Goal: Use online tool/utility: Utilize a website feature to perform a specific function

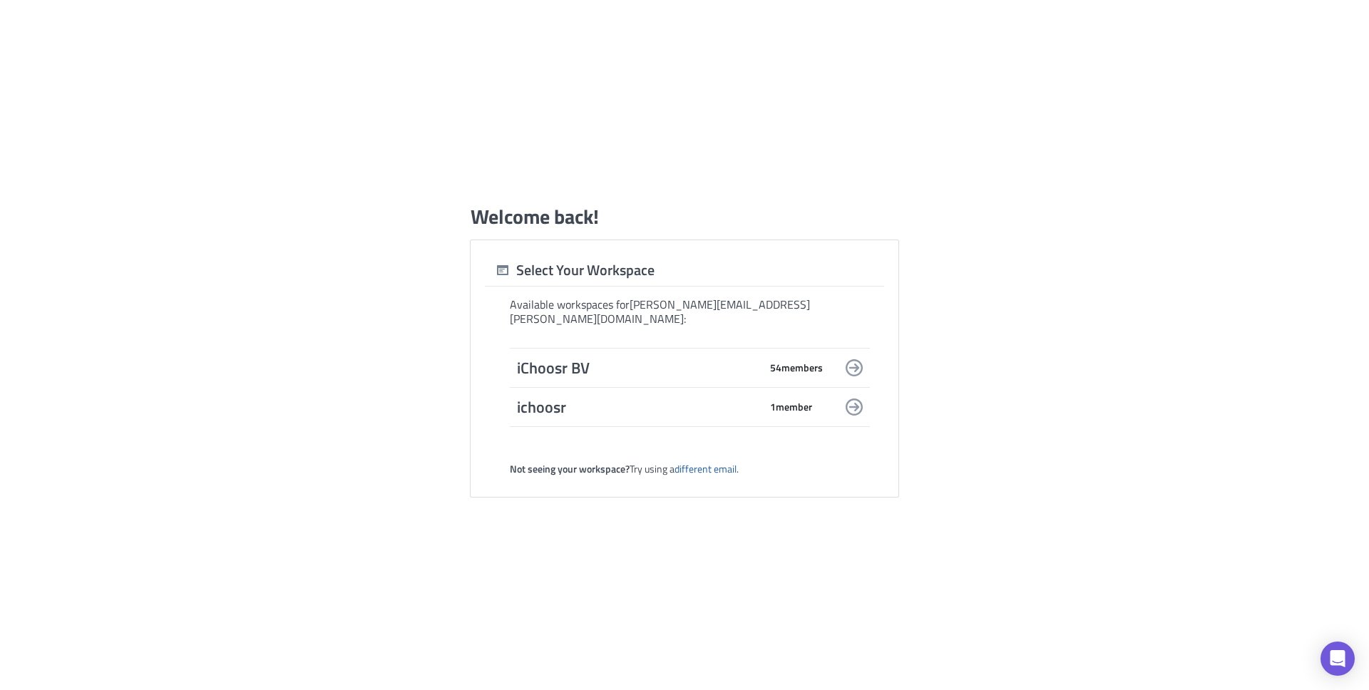
click at [617, 358] on span "iChoosr BV" at bounding box center [638, 368] width 242 height 20
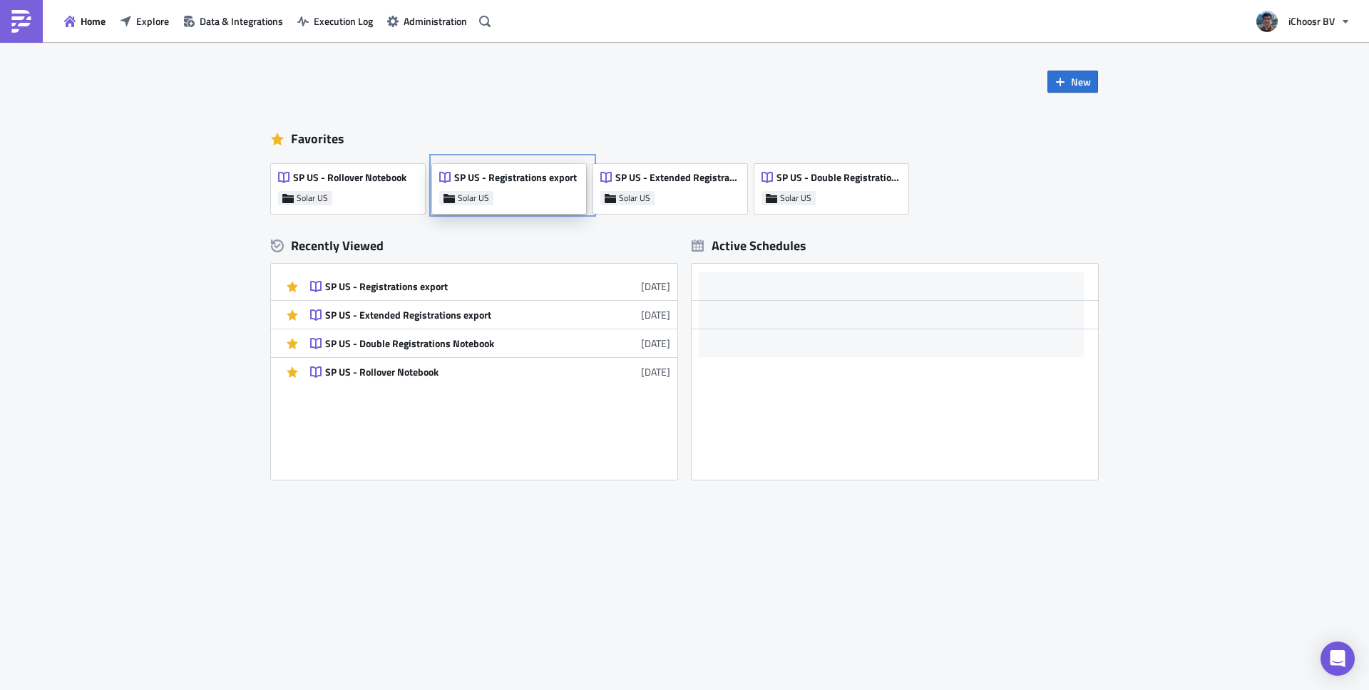
click at [543, 191] on div "SP US - Registrations export Solar US" at bounding box center [509, 189] width 154 height 50
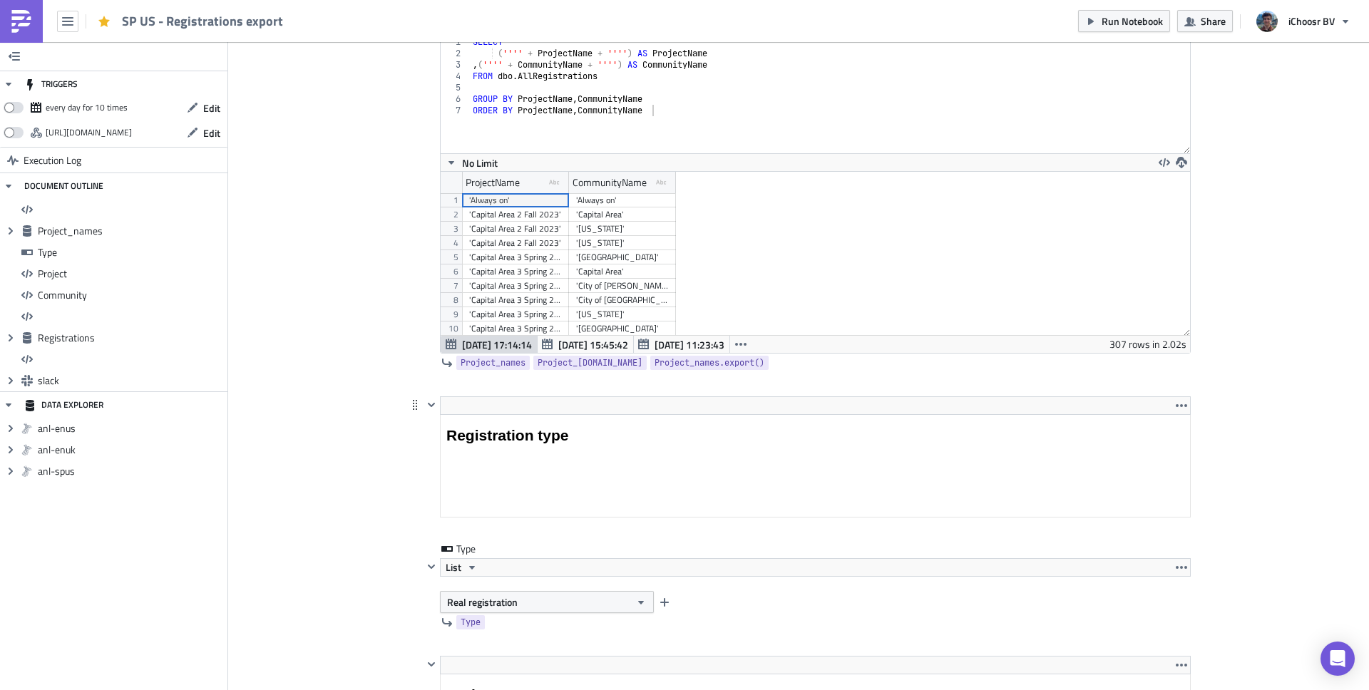
scroll to position [1205, 0]
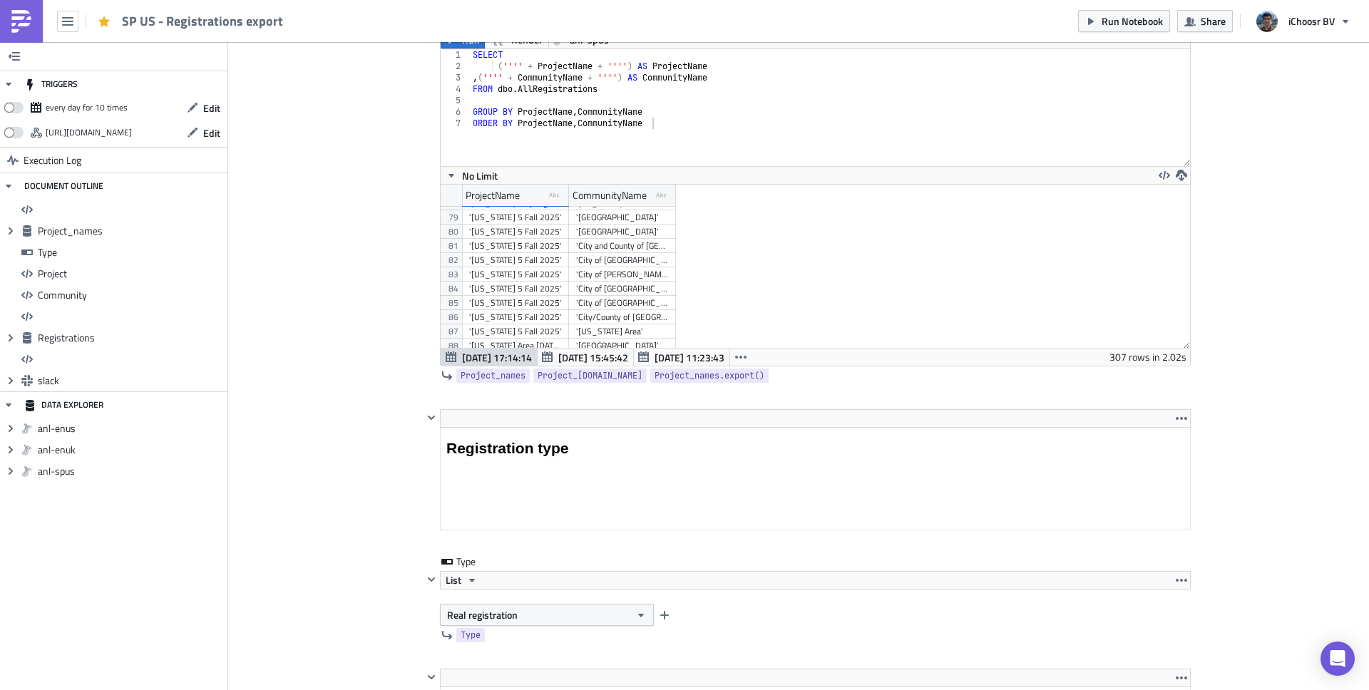
click at [520, 255] on div "'[US_STATE] 5 Fall 2025'" at bounding box center [515, 260] width 93 height 14
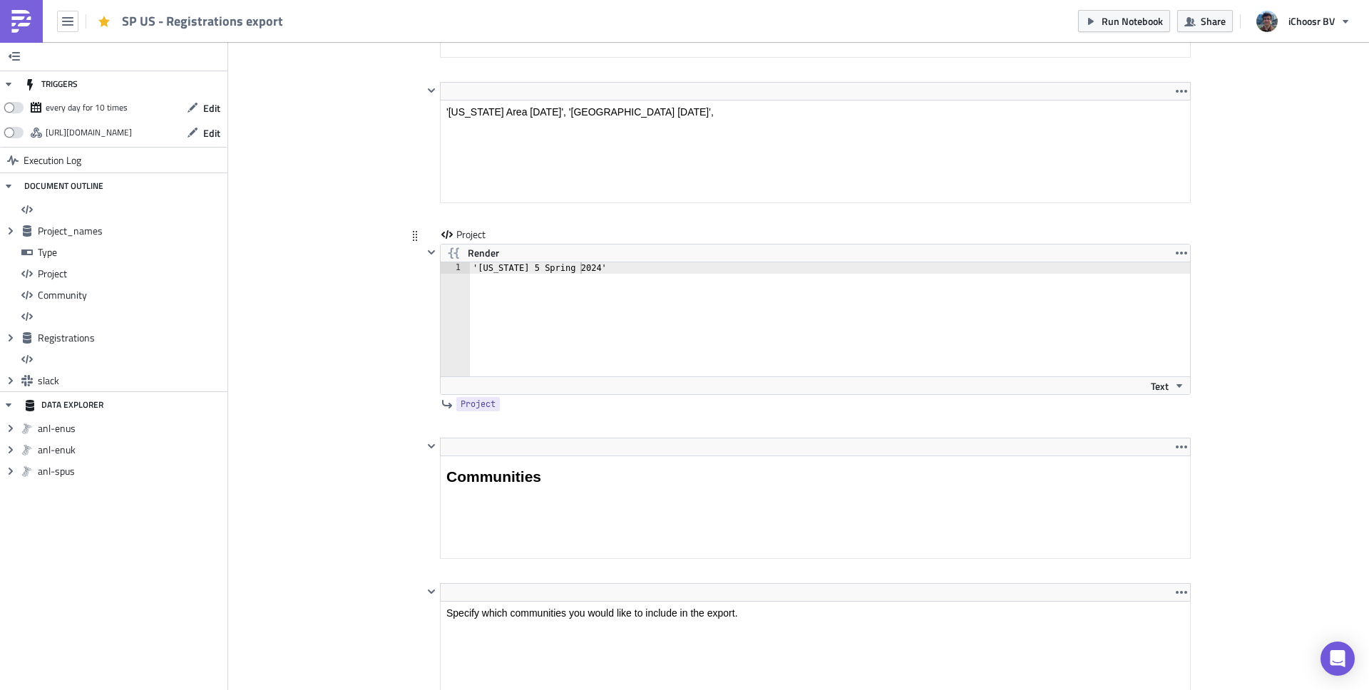
scroll to position [2393, 0]
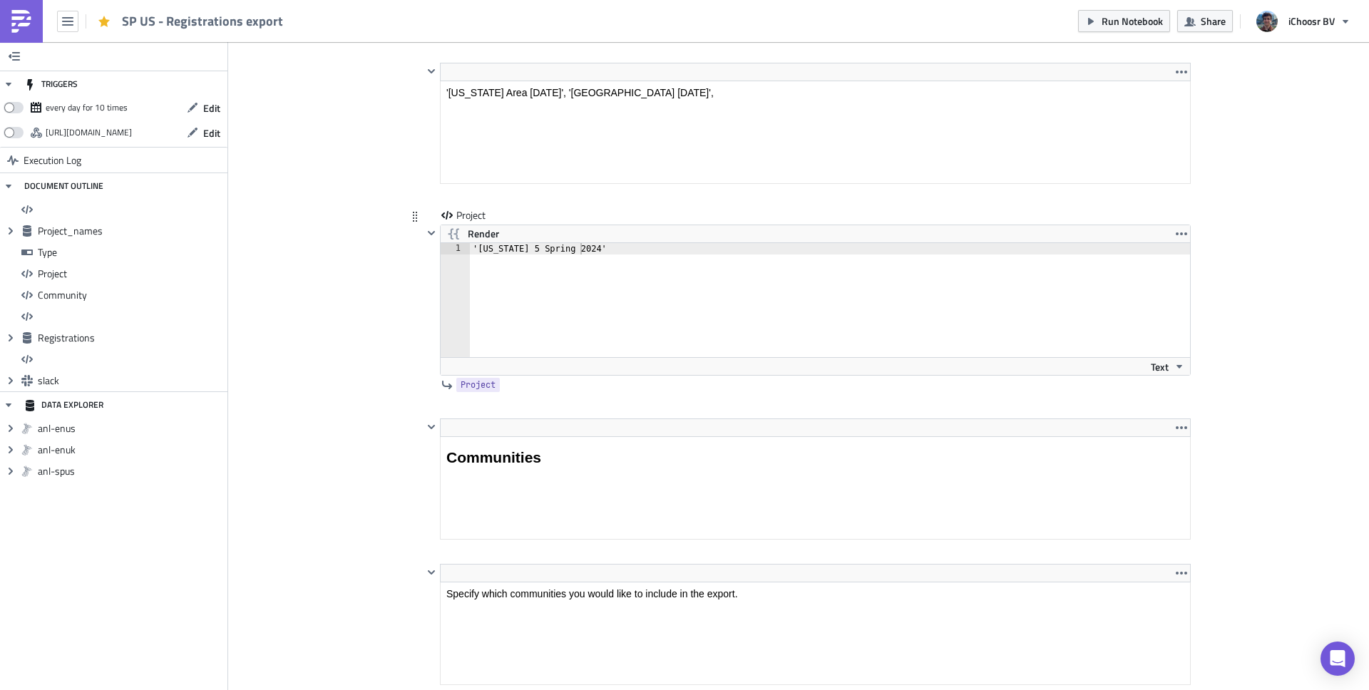
type textarea "'[US_STATE] 5 Spring 2024'"
click at [537, 247] on div "'[US_STATE] 5 Spring 2024'" at bounding box center [838, 311] width 737 height 137
paste textarea "'[US_STATE] 5 Fall 2025'"
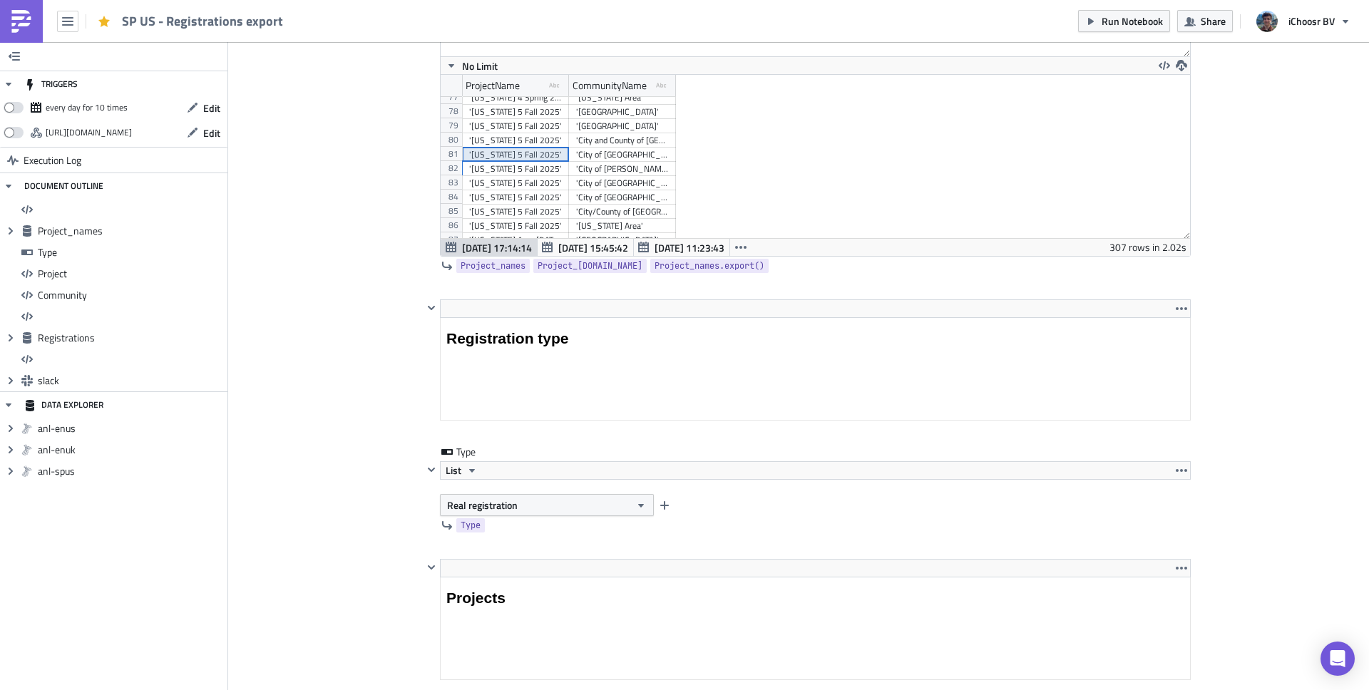
scroll to position [1105, 0]
type textarea "'Colorado 5 Fall 2025',"
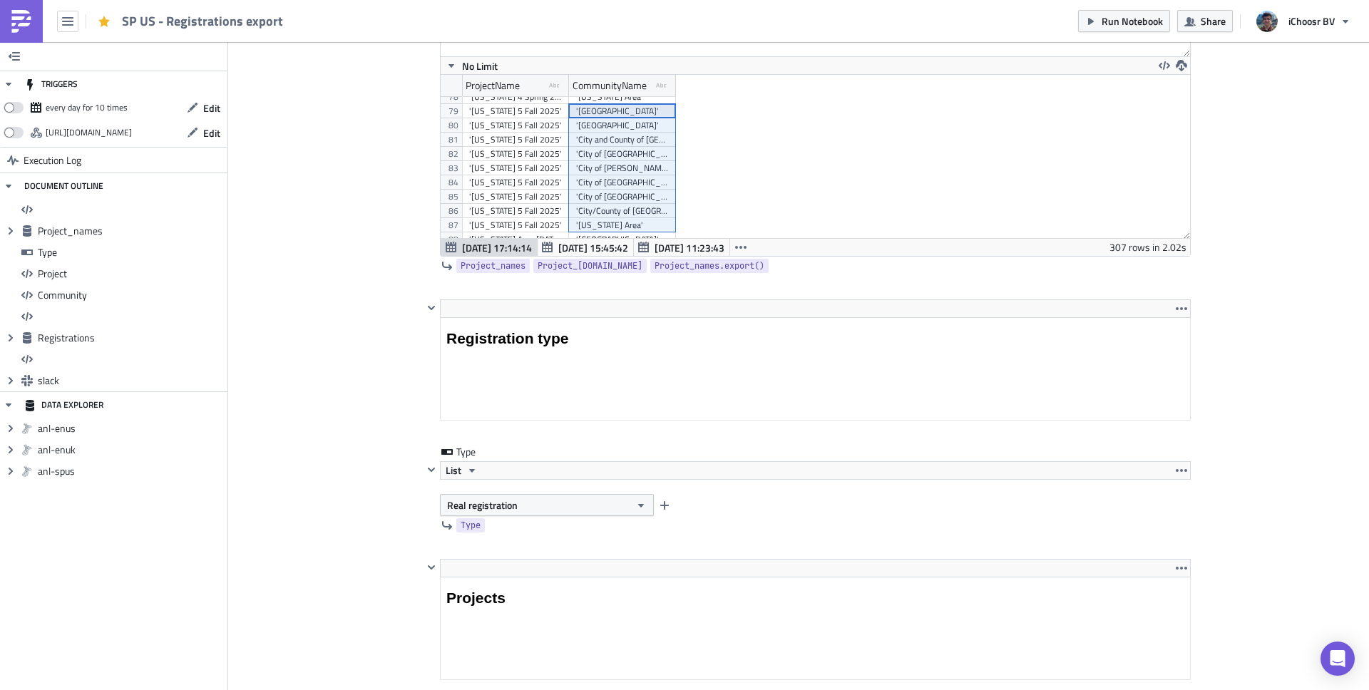
drag, startPoint x: 590, startPoint y: 113, endPoint x: 603, endPoint y: 226, distance: 113.3
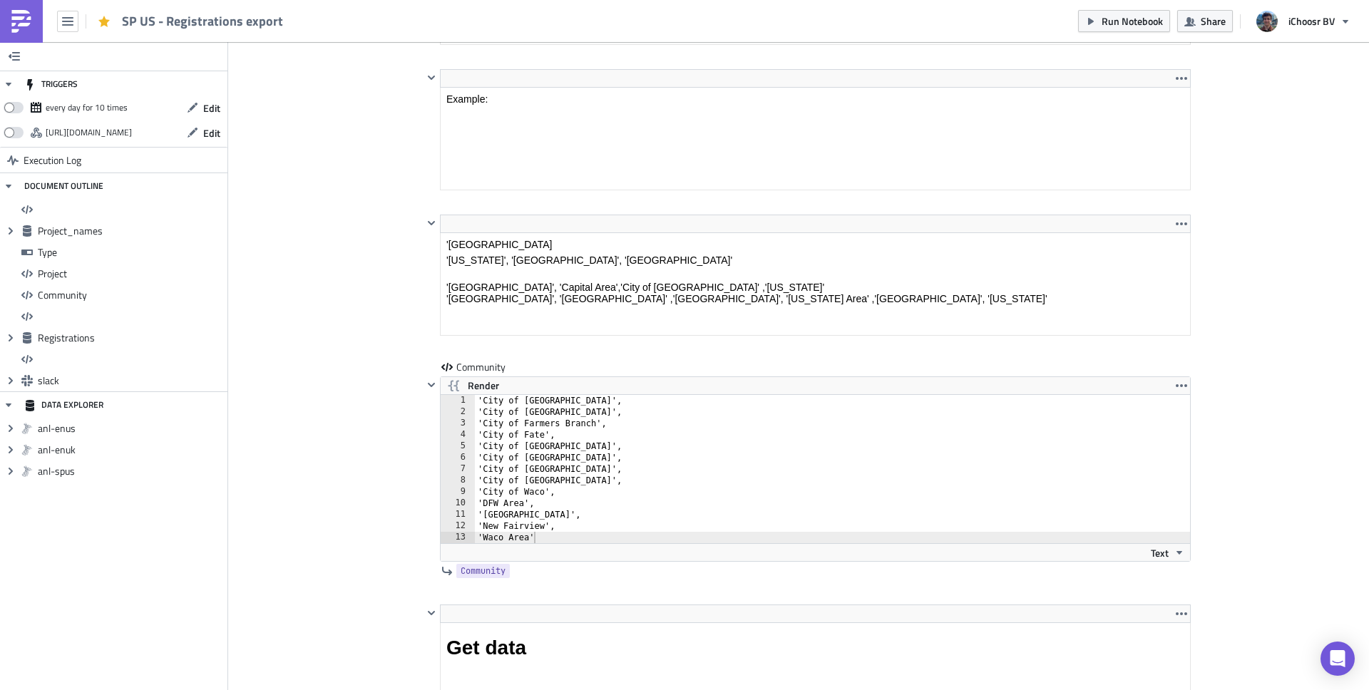
scroll to position [3182, 0]
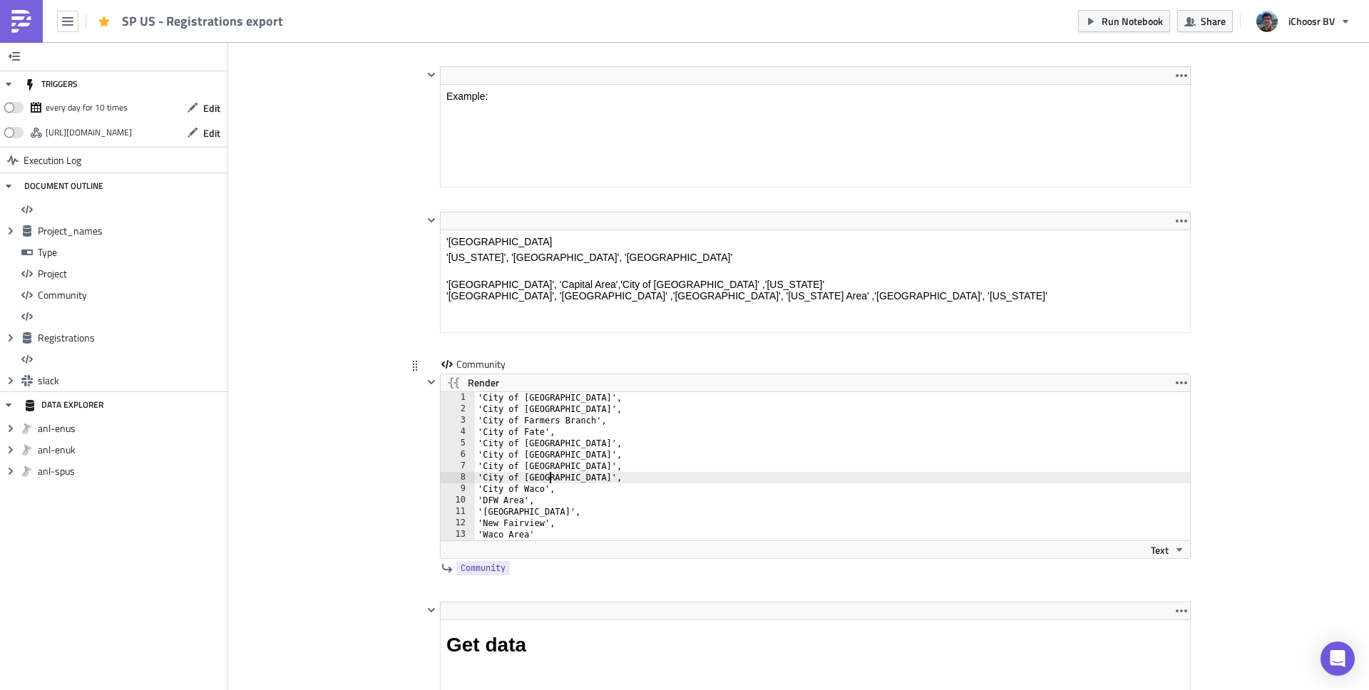
click at [545, 484] on div "'City of Corinth', 'City of Dallas', 'City of Farmers Branch', 'City of Fate', …" at bounding box center [841, 477] width 732 height 171
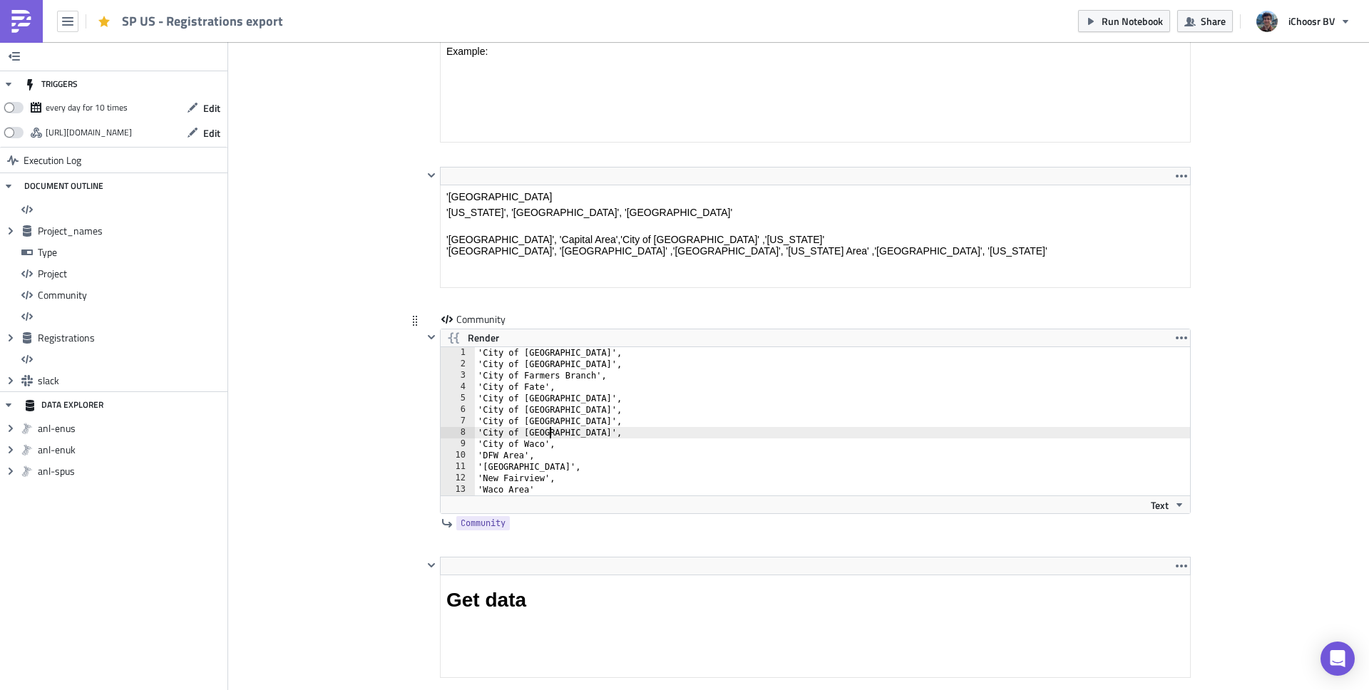
scroll to position [3208, 0]
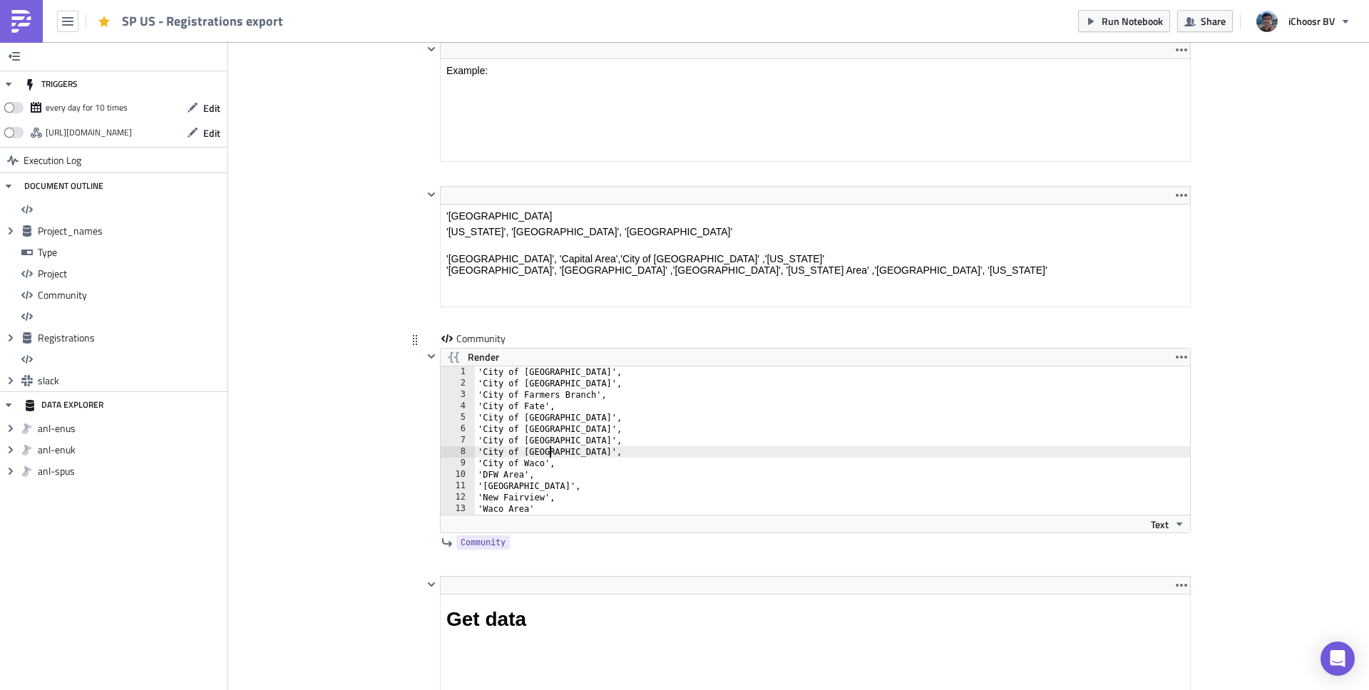
click at [551, 511] on div "'City of Corinth', 'City of Dallas', 'City of Farmers Branch', 'City of Fate', …" at bounding box center [841, 452] width 732 height 171
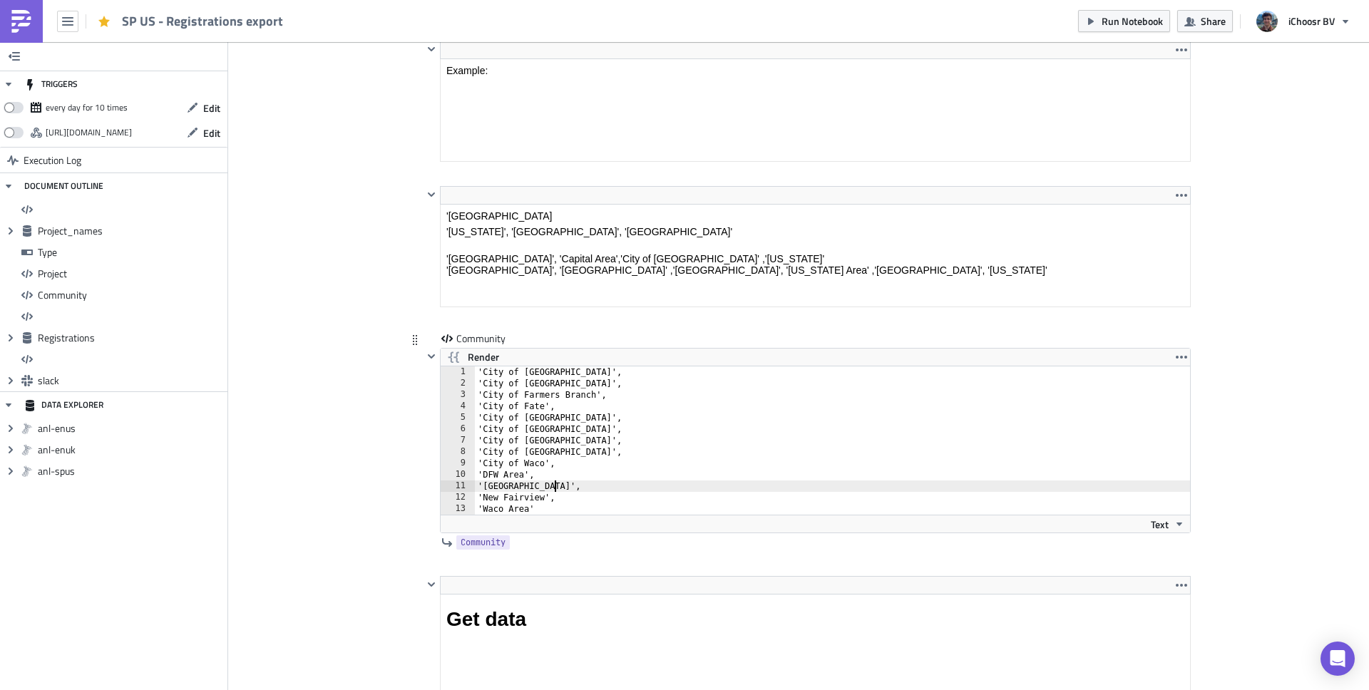
click at [583, 491] on div "'City of Corinth', 'City of Dallas', 'City of Farmers Branch', 'City of Fate', …" at bounding box center [841, 452] width 732 height 171
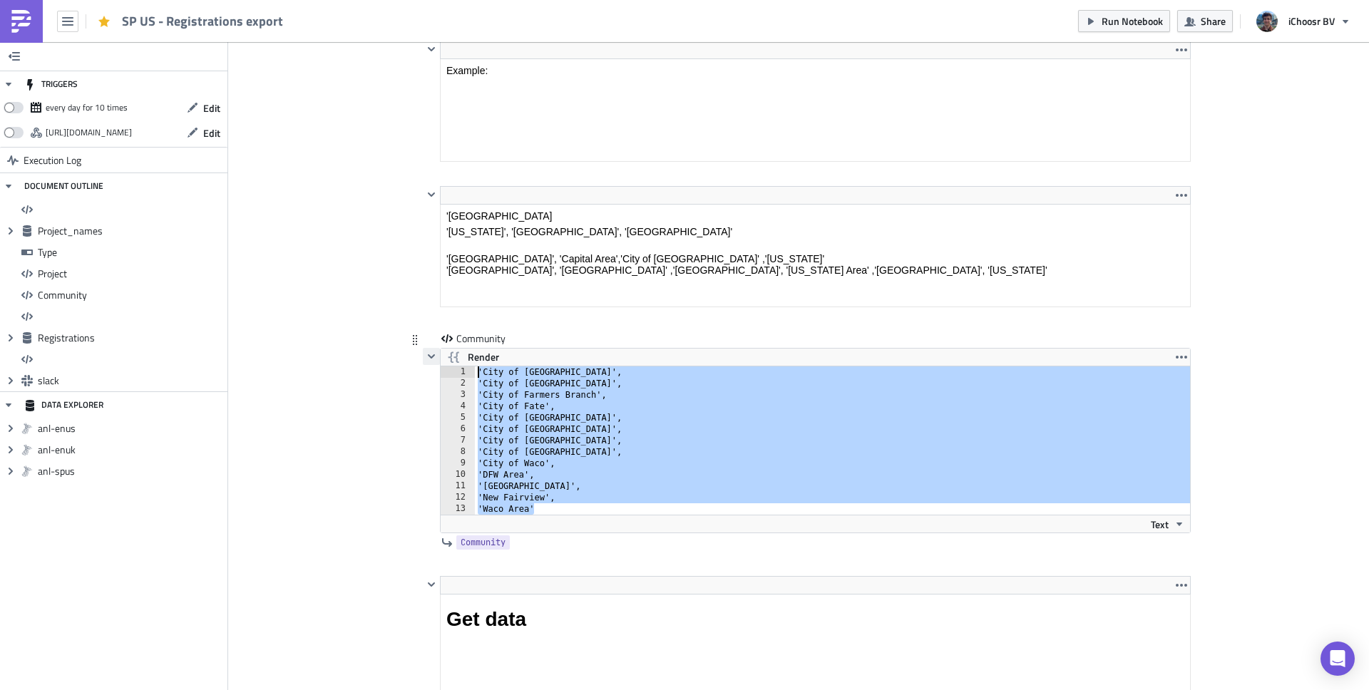
drag, startPoint x: 555, startPoint y: 506, endPoint x: 419, endPoint y: 364, distance: 197.2
click at [423, 364] on div "Render 'Houston Area', 1 2 3 4 5 6 7 8 9 10 11 12 13 'City of Corinth', 'City o…" at bounding box center [807, 440] width 768 height 185
type textarea "'City of Corinth', 'City of Dallas',"
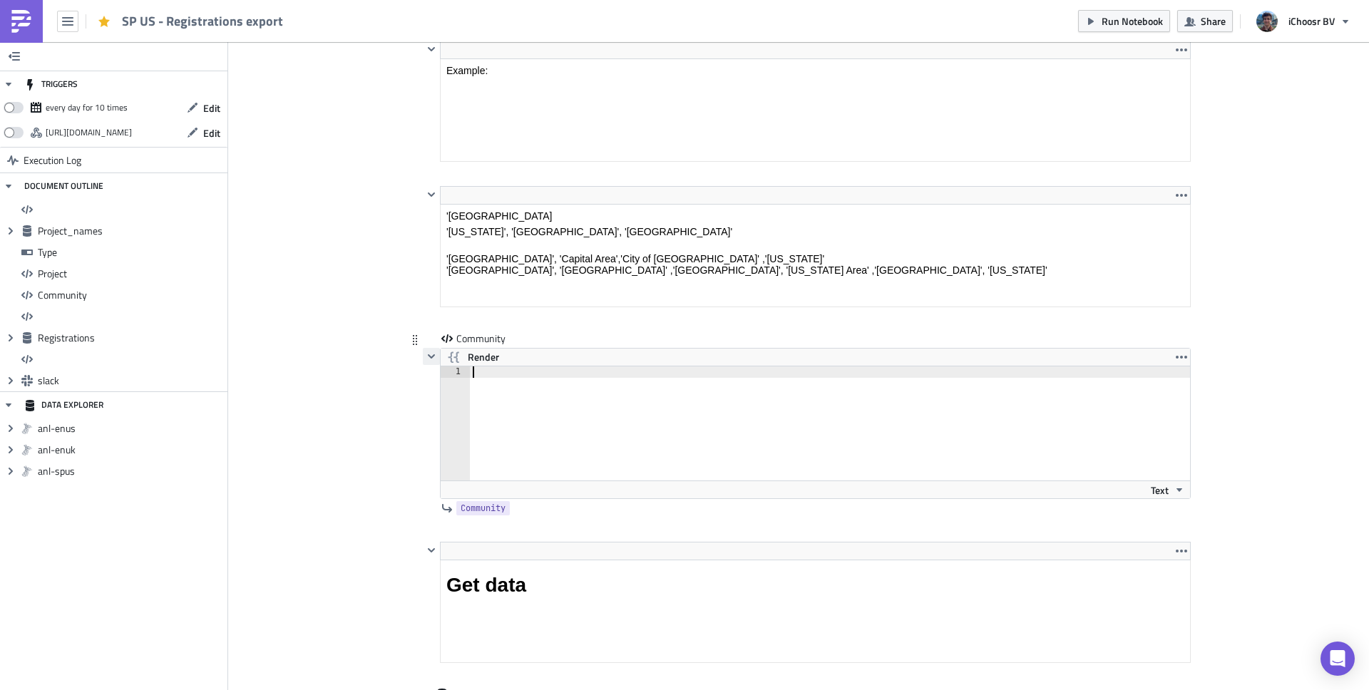
paste textarea "'Colorado Area'"
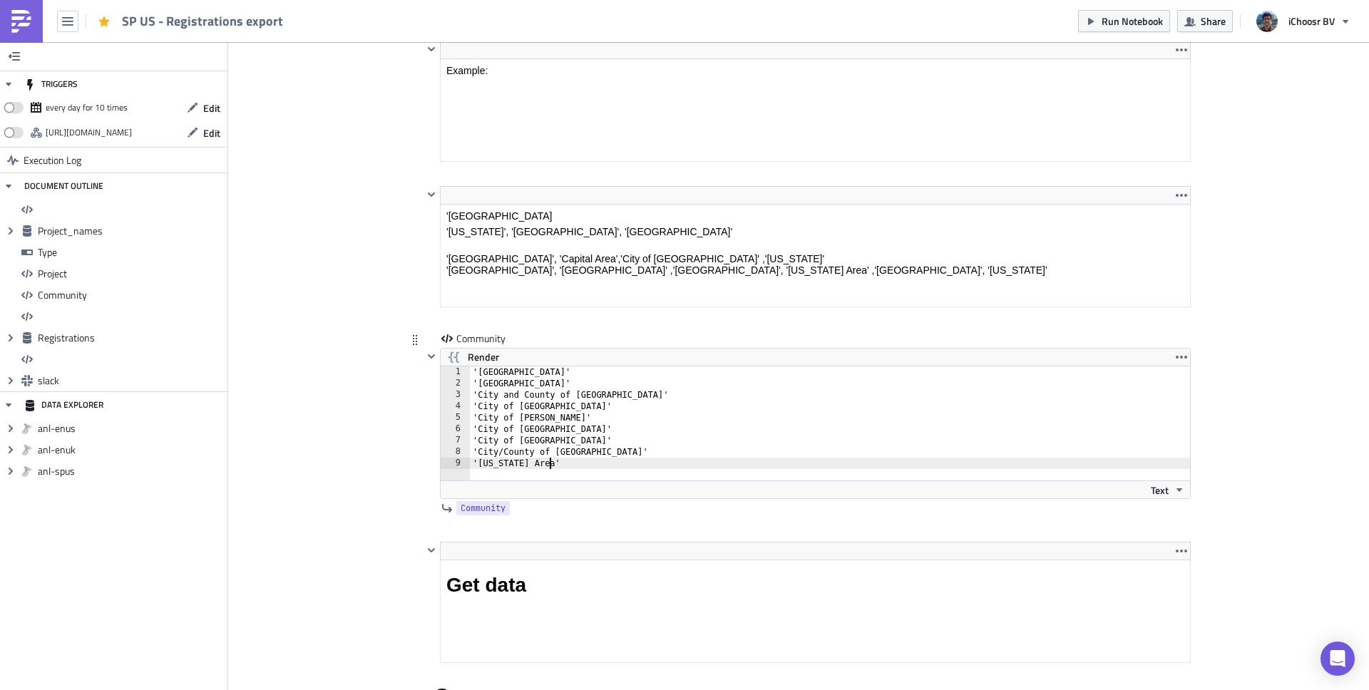
click at [543, 368] on div "'Adams County' 'Boulder County' 'City and County of Broomfield' 'City of Northg…" at bounding box center [830, 435] width 721 height 137
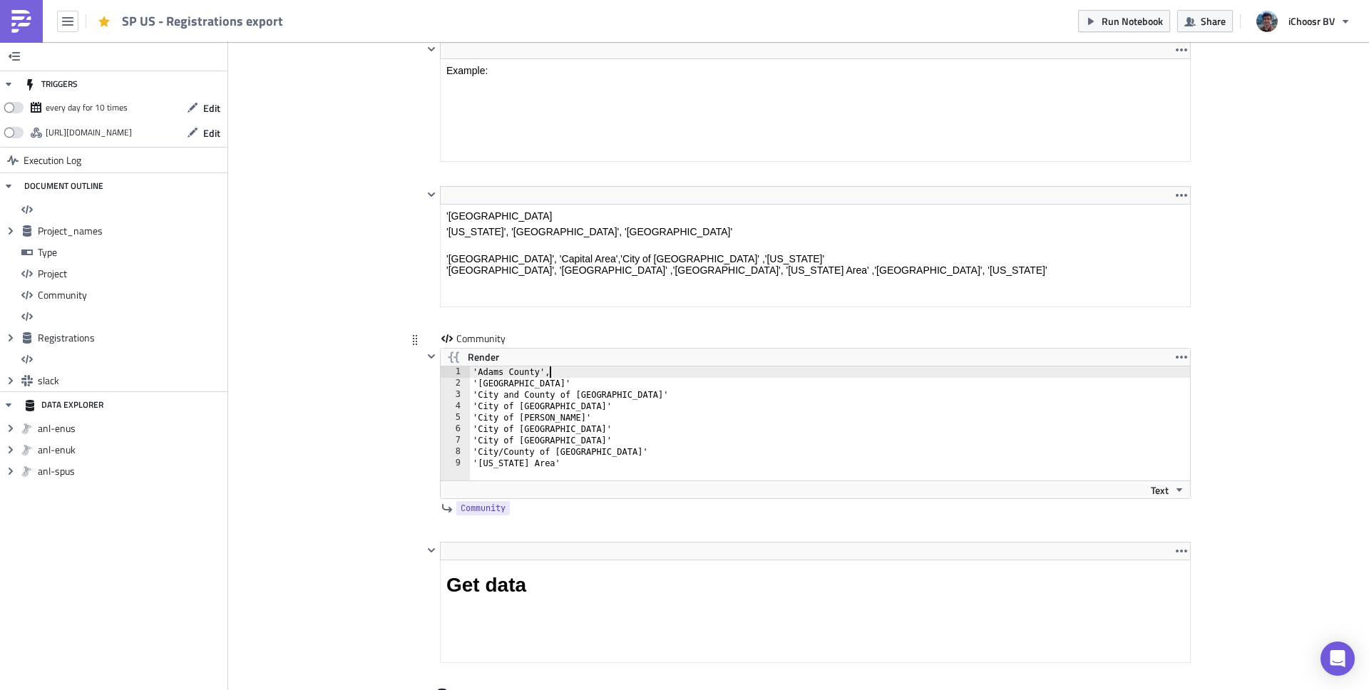
click at [594, 383] on div "'Adams County', 'Boulder County' 'City and County of Broomfield' 'City of North…" at bounding box center [830, 435] width 721 height 137
click at [635, 393] on div "'Adams County', 'Boulder County', 'City and County of Broomfield' 'City of Nort…" at bounding box center [830, 435] width 721 height 137
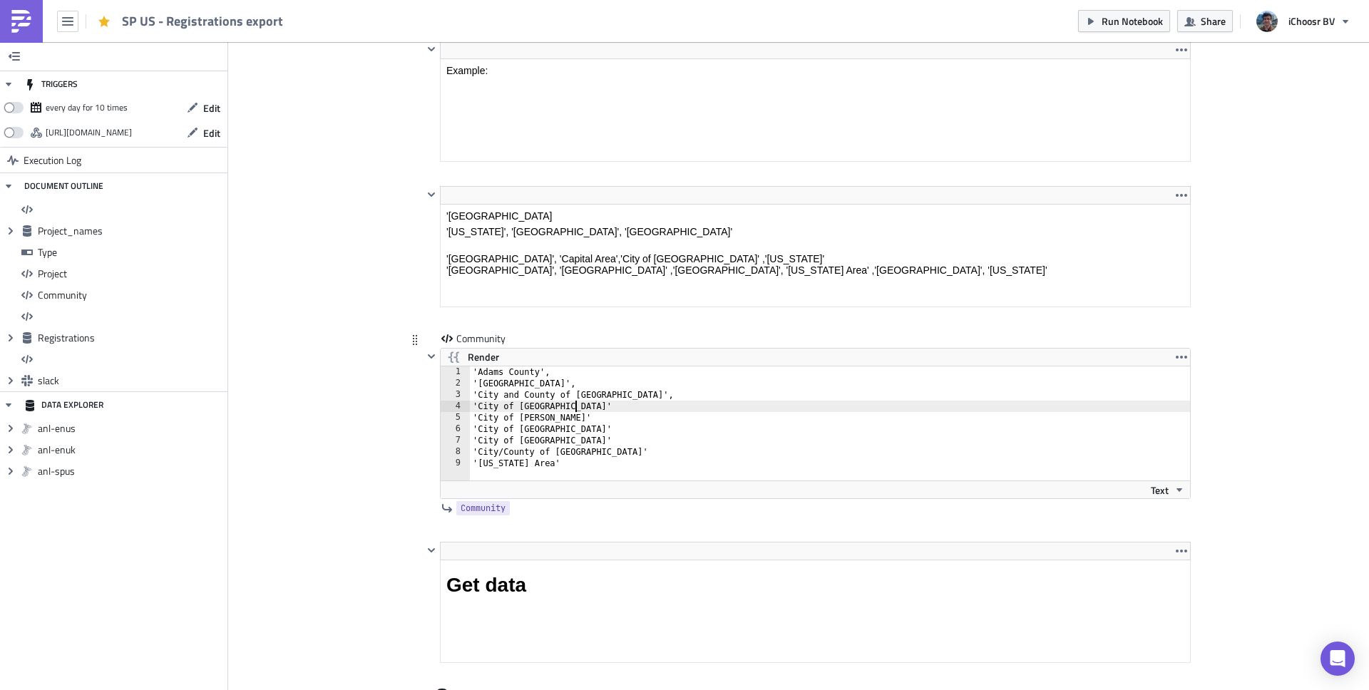
click at [591, 410] on div "'Adams County', 'Boulder County', 'City and County of Broomfield', 'City of Nor…" at bounding box center [830, 435] width 721 height 137
click at [576, 420] on div "'Adams County', 'Boulder County', 'City and County of Broomfield', 'City of Nor…" at bounding box center [830, 435] width 721 height 137
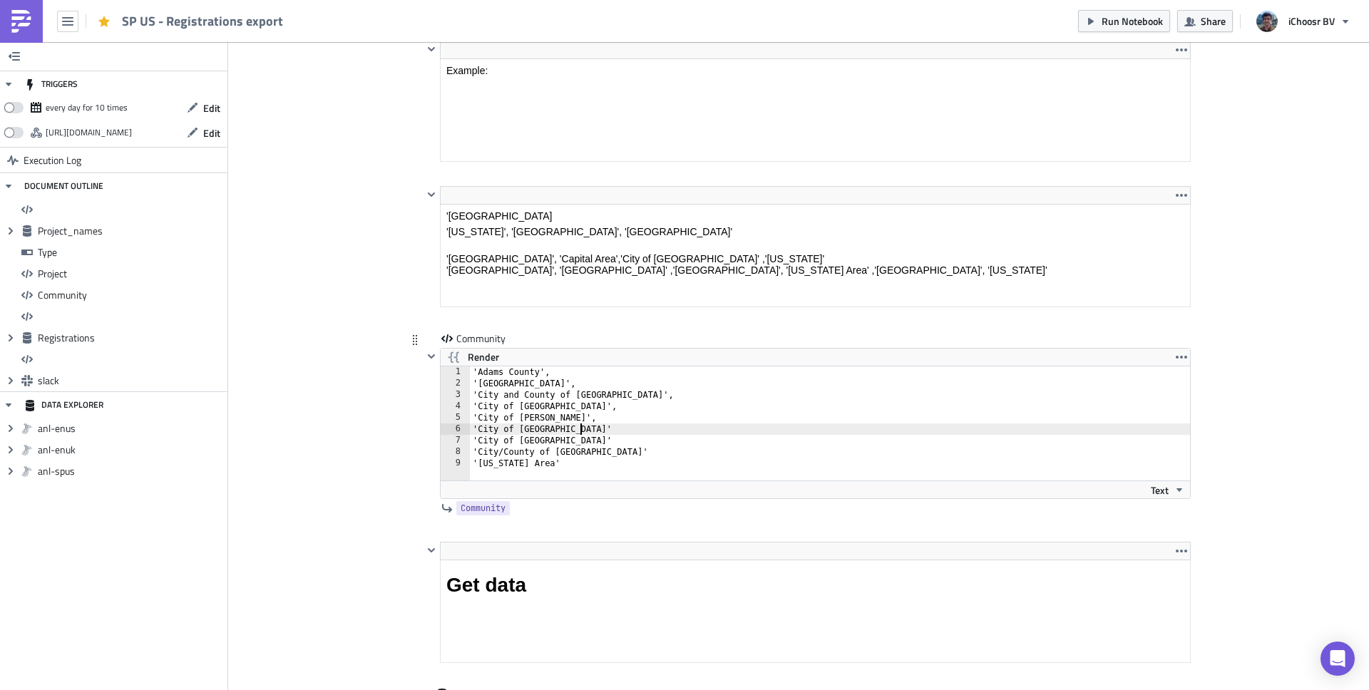
click at [581, 430] on div "'Adams County', 'Boulder County', 'City and County of Broomfield', 'City of Nor…" at bounding box center [830, 435] width 721 height 137
click at [578, 441] on div "'Adams County', 'Boulder County', 'City and County of Broomfield', 'City of Nor…" at bounding box center [830, 435] width 721 height 137
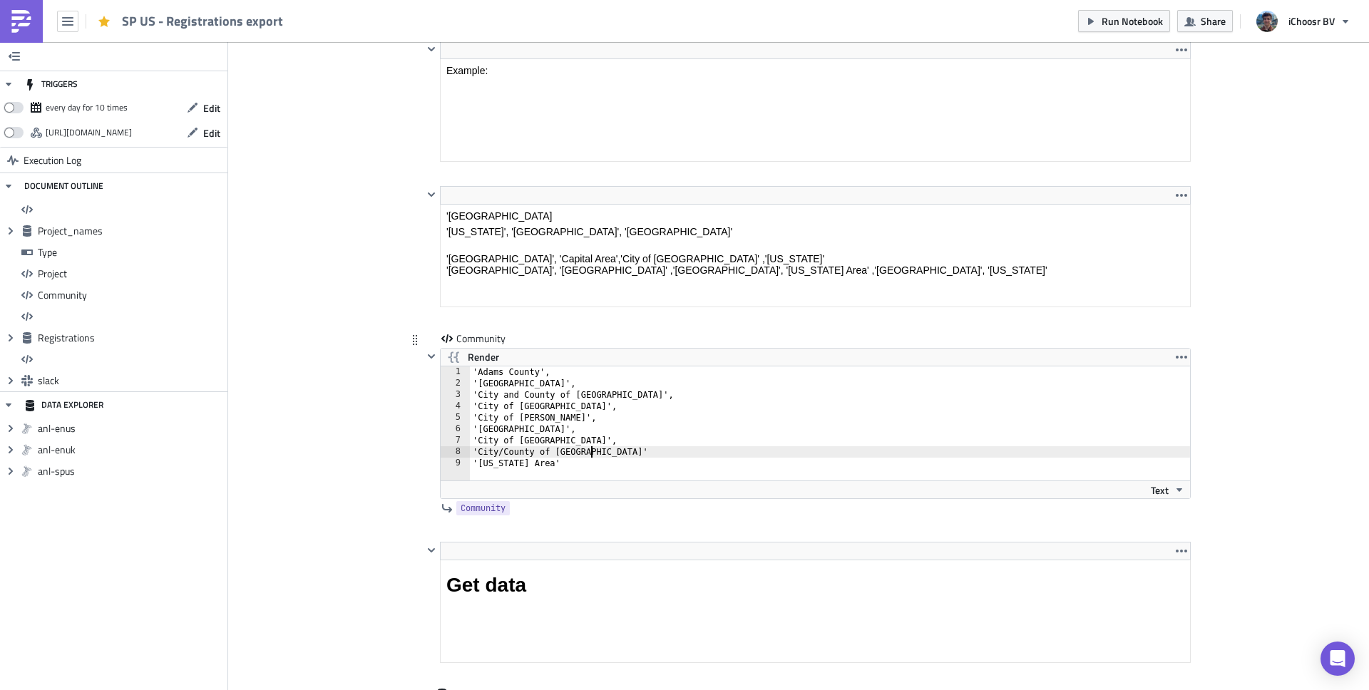
click at [597, 449] on div "'Adams County', 'Boulder County', 'City and County of Broomfield', 'City of Nor…" at bounding box center [830, 435] width 721 height 137
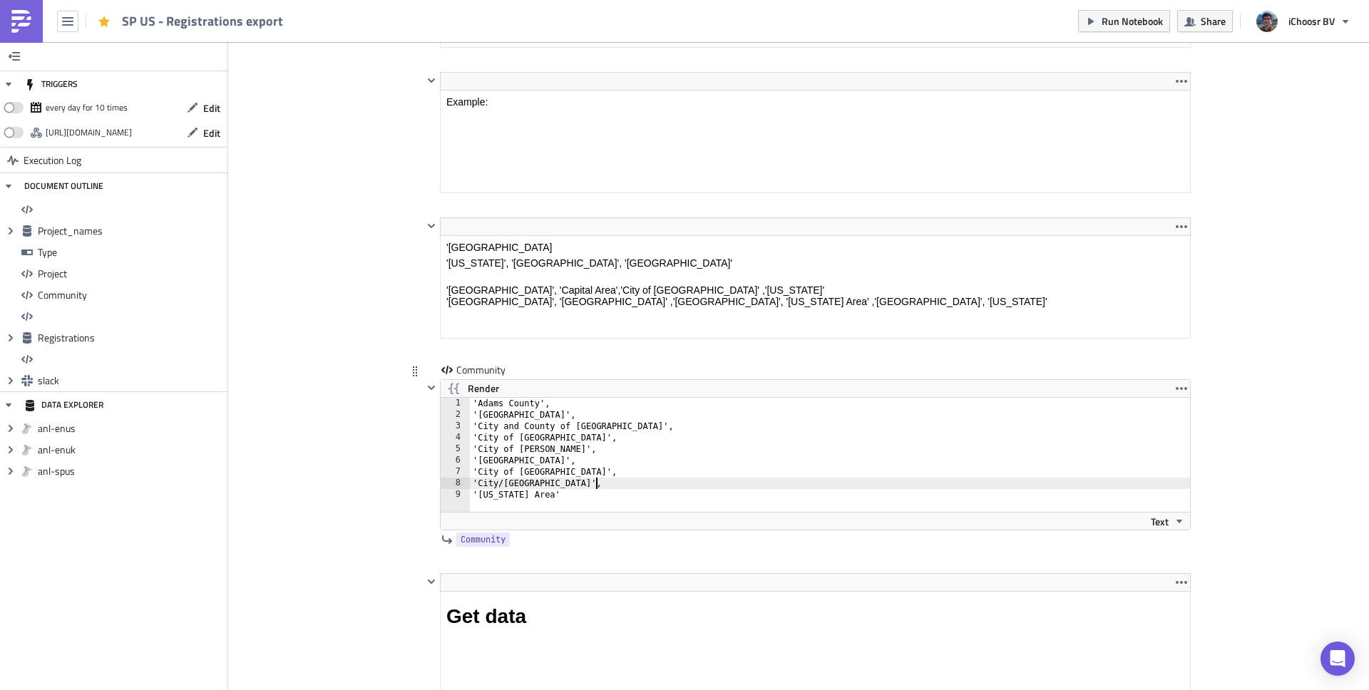
drag, startPoint x: 551, startPoint y: 496, endPoint x: 563, endPoint y: 496, distance: 11.4
click at [551, 496] on div "'Adams County', 'Boulder County', 'City and County of Broomfield', 'City of Nor…" at bounding box center [830, 466] width 721 height 137
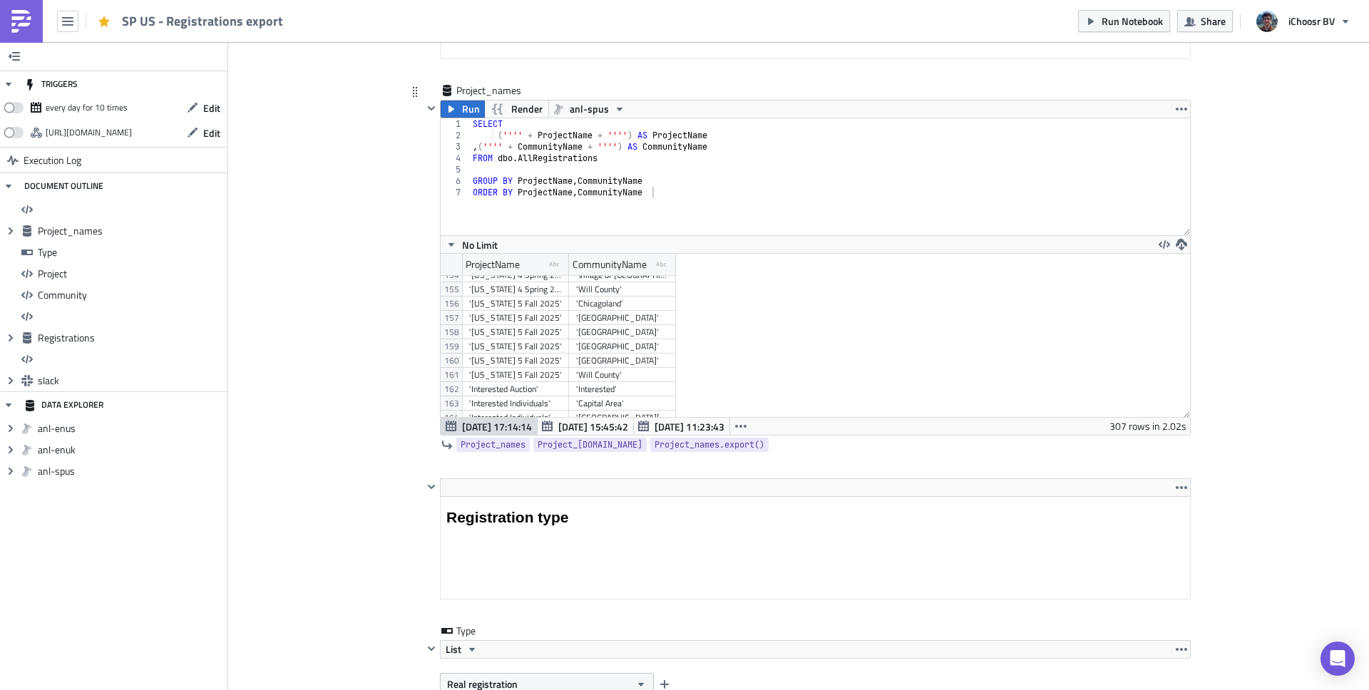
type textarea "'Colorado Area',"
click at [504, 344] on div "'Illinois 5 Fall 2025'" at bounding box center [515, 346] width 93 height 14
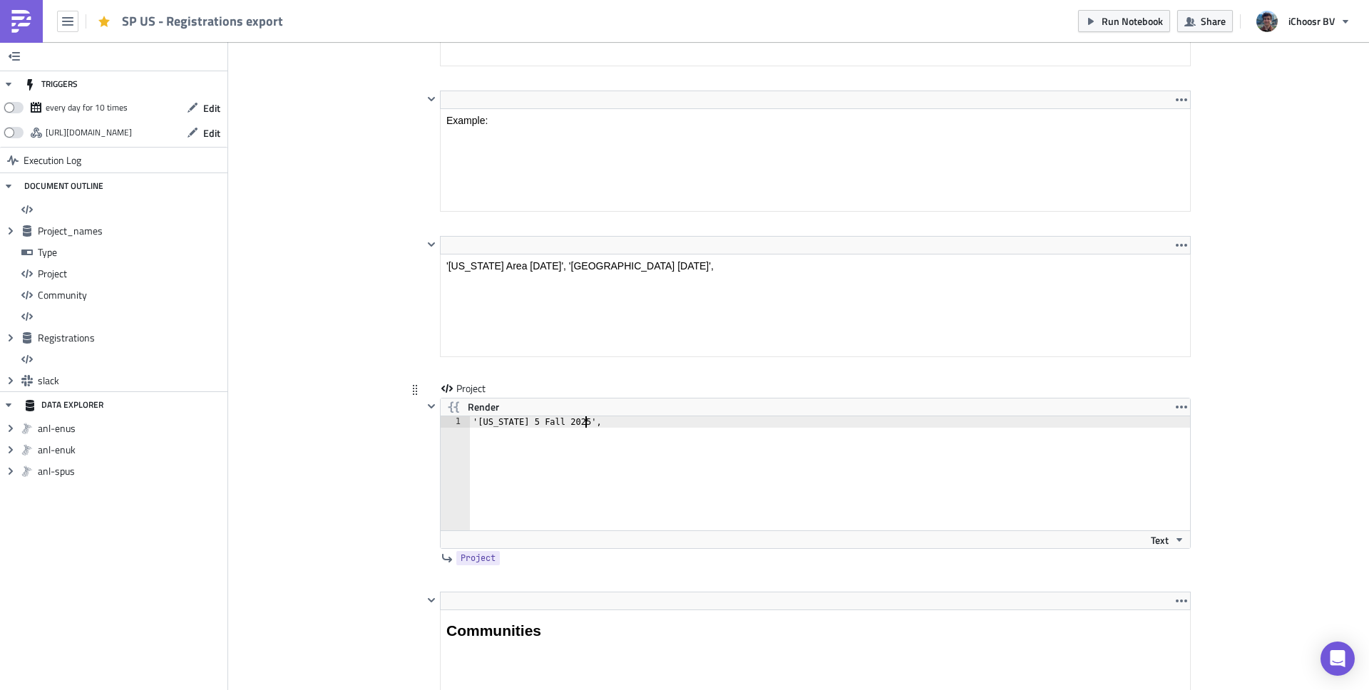
click at [581, 421] on div "'Colorado 5 Fall 2025'," at bounding box center [838, 484] width 737 height 137
click at [590, 423] on div "'Colorado 5 Fall 2025'," at bounding box center [838, 484] width 737 height 137
paste textarea "'Illinois 5 Fall 2025'"
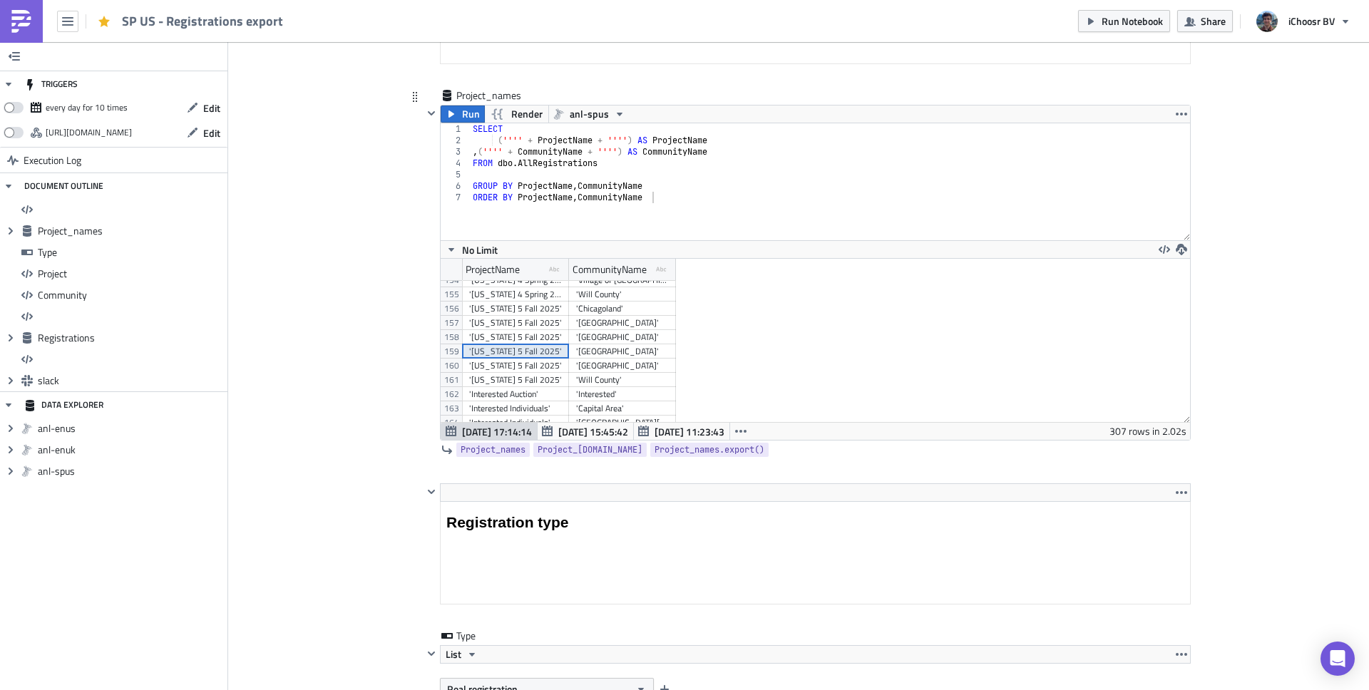
type textarea "'Colorado 5 Fall 2025','Illinois 5 Fall 2025',"
click at [612, 325] on div "'Cook County'" at bounding box center [622, 323] width 93 height 14
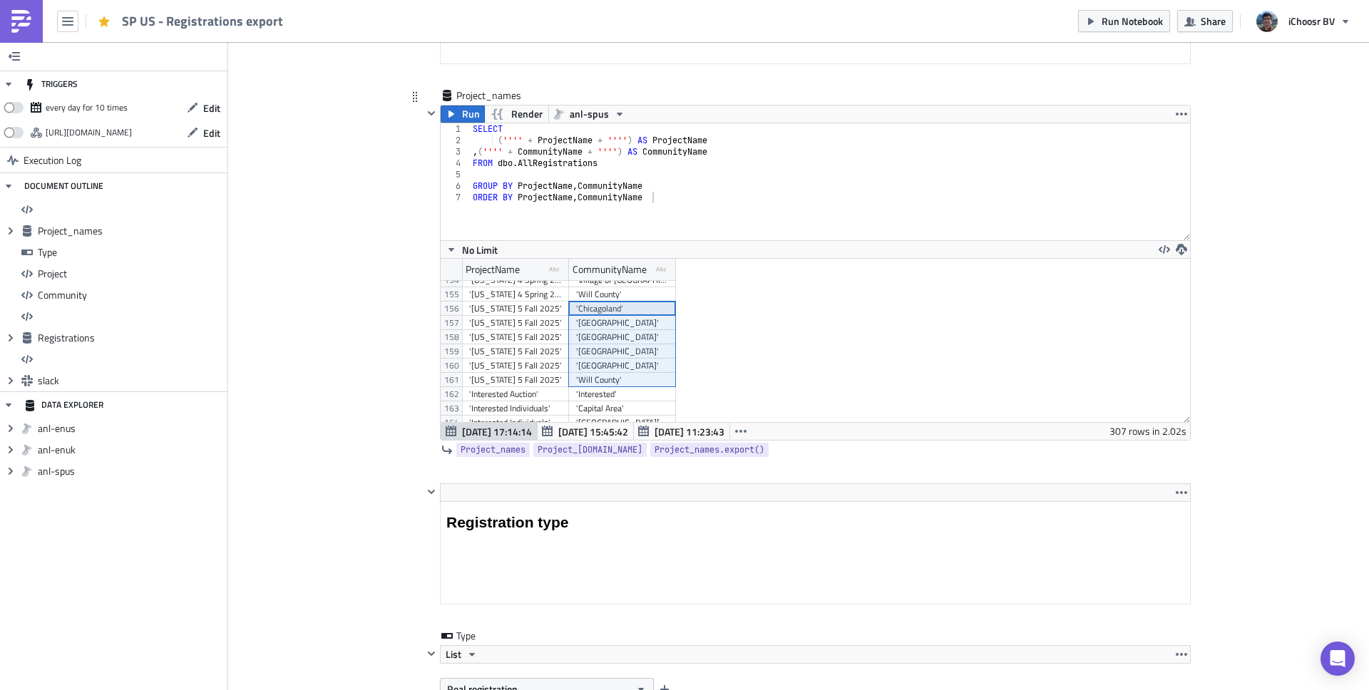
drag, startPoint x: 610, startPoint y: 307, endPoint x: 614, endPoint y: 380, distance: 73.5
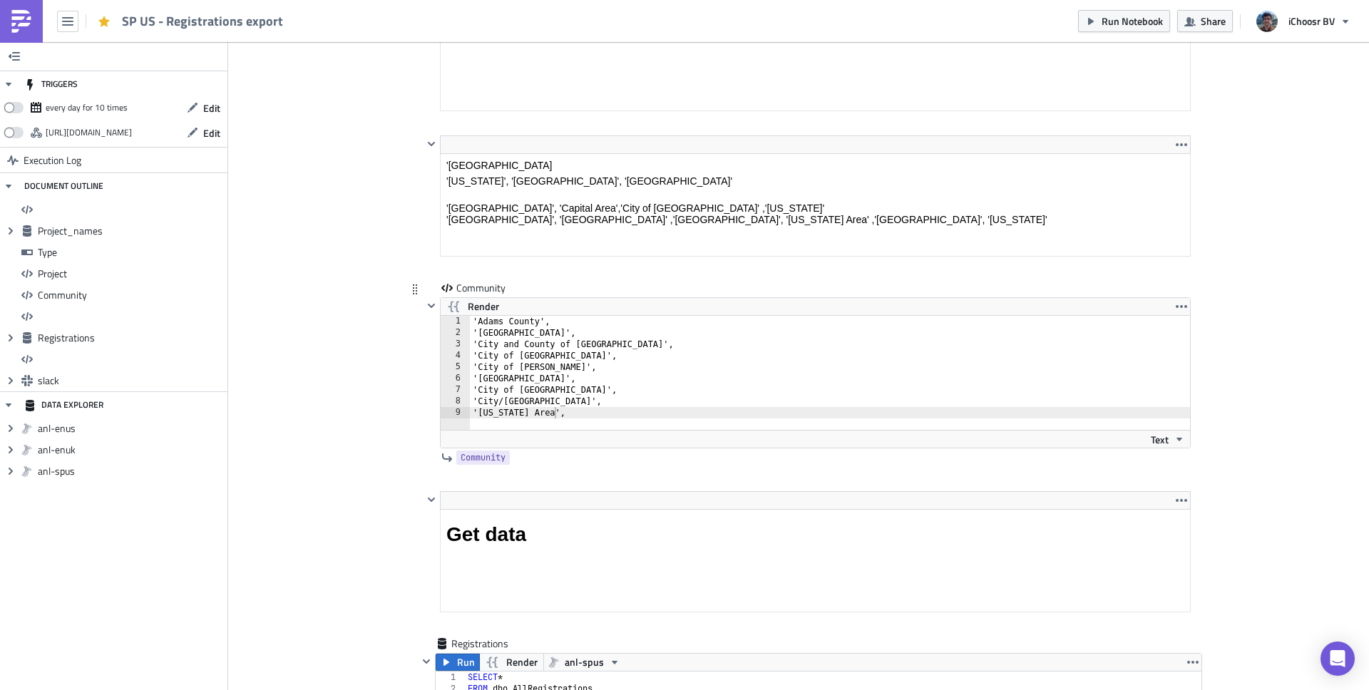
click at [577, 419] on div "'Adams County', 'Boulder County', 'City and County of Broomfield', 'City of Nor…" at bounding box center [830, 384] width 721 height 137
paste textarea "'Will County'"
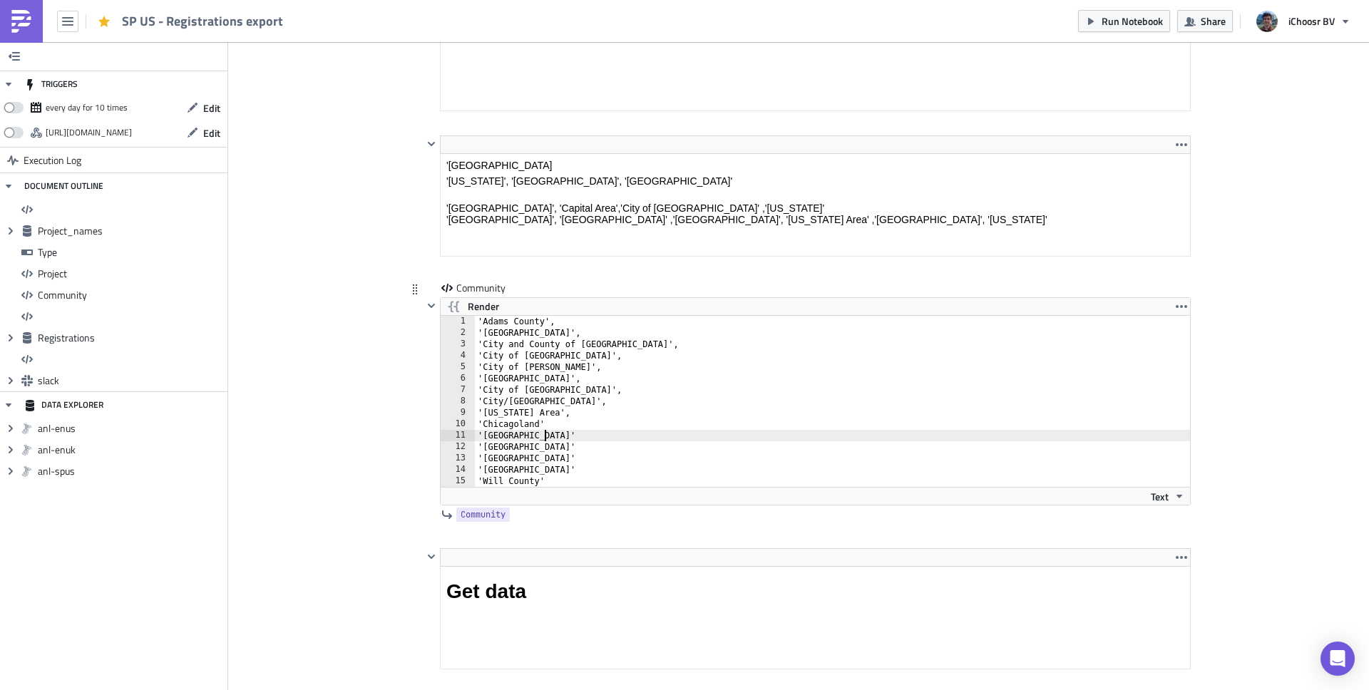
click at [548, 433] on div "'Adams County', 'Boulder County', 'City and County of Broomfield', 'City of Nor…" at bounding box center [832, 413] width 715 height 194
click at [550, 426] on div "'Adams County', 'Boulder County', 'City and County of Broomfield', 'City of Nor…" at bounding box center [832, 413] width 715 height 194
click at [620, 432] on div "'Adams County', 'Boulder County', 'City and County of Broomfield', 'City of Nor…" at bounding box center [832, 413] width 715 height 194
click at [615, 441] on div "'Adams County', 'Boulder County', 'City and County of Broomfield', 'City of Nor…" at bounding box center [832, 413] width 715 height 194
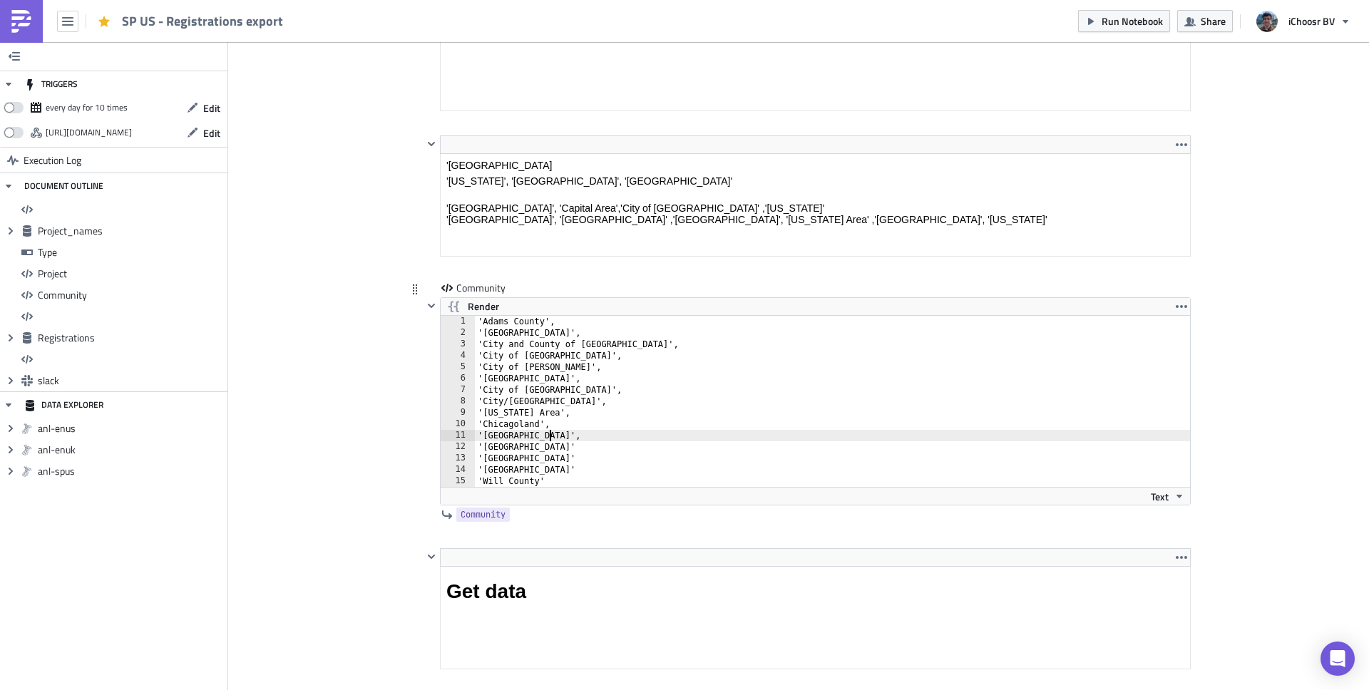
click at [614, 448] on div "'Adams County', 'Boulder County', 'City and County of Broomfield', 'City of Nor…" at bounding box center [832, 413] width 715 height 194
click at [583, 458] on div "'Adams County', 'Boulder County', 'City and County of Broomfield', 'City of Nor…" at bounding box center [832, 413] width 715 height 194
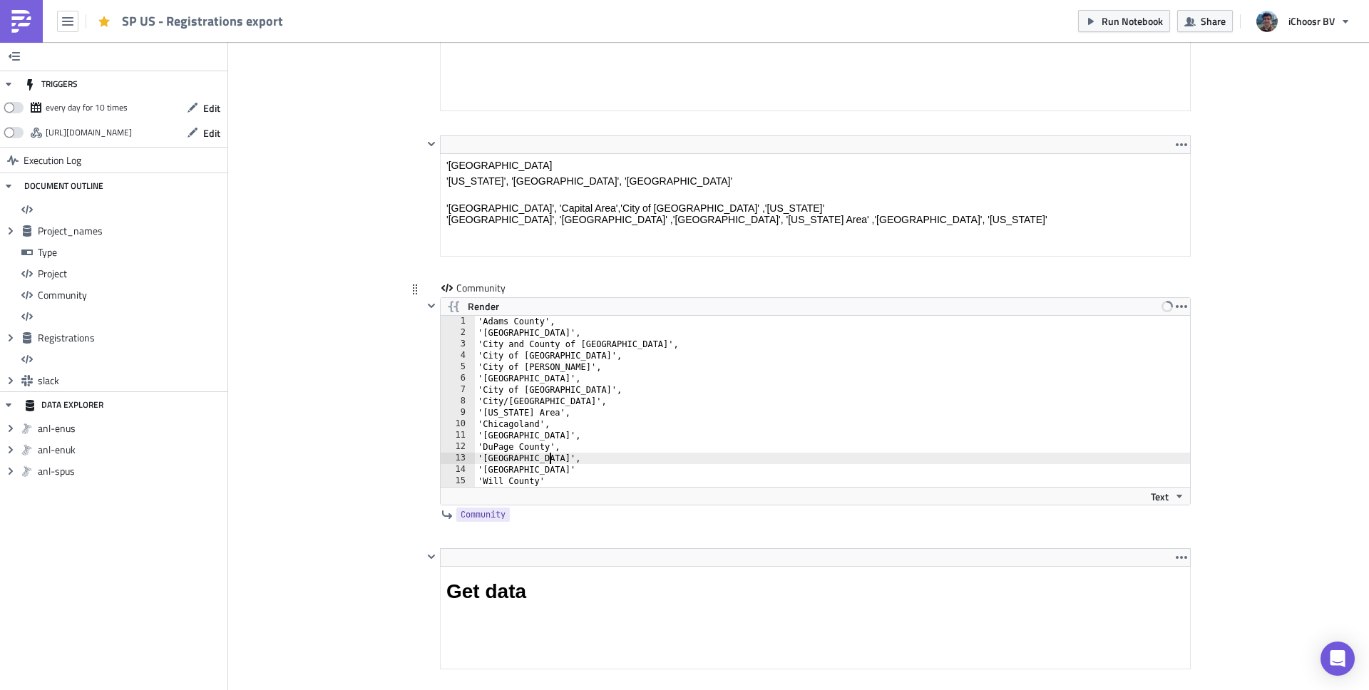
click at [574, 471] on div "'Adams County', 'Boulder County', 'City and County of Broomfield', 'City of Nor…" at bounding box center [832, 413] width 715 height 194
click at [573, 482] on div "'Adams County', 'Boulder County', 'City and County of Broomfield', 'City of Nor…" at bounding box center [832, 413] width 715 height 194
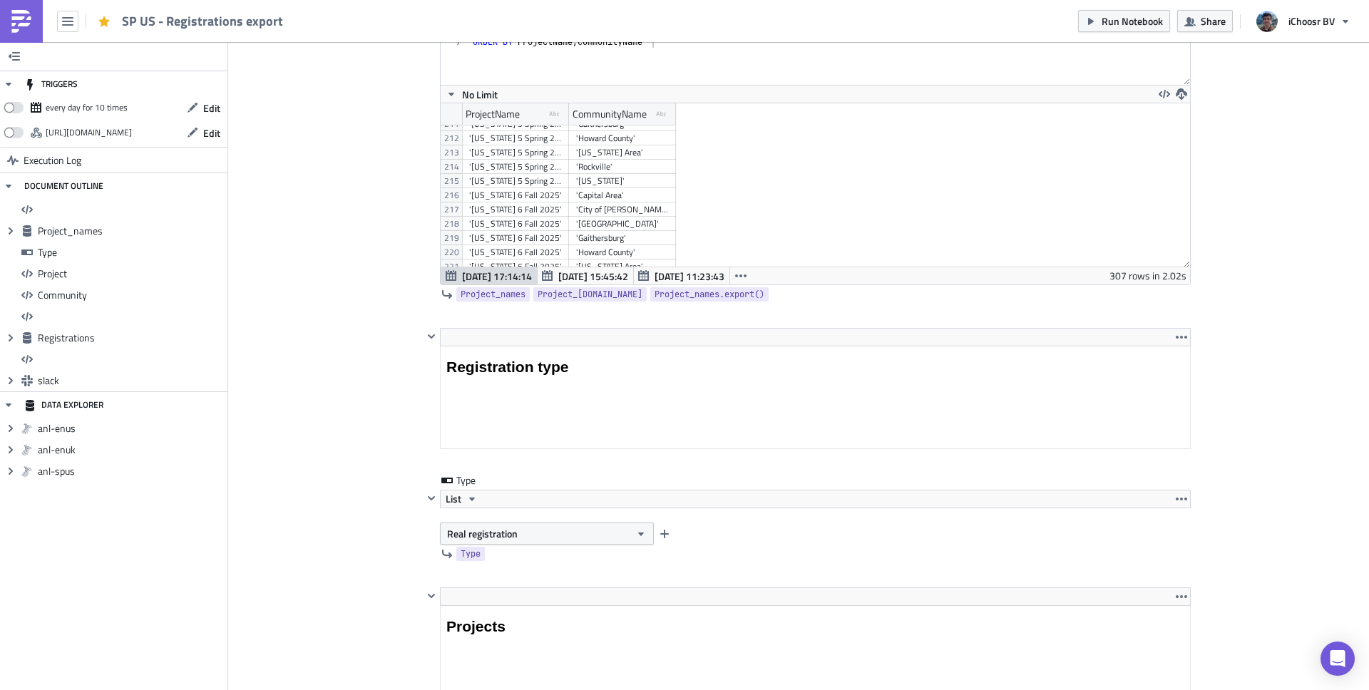
type textarea "'Will County',"
drag, startPoint x: 526, startPoint y: 200, endPoint x: 527, endPoint y: 274, distance: 73.5
click at [527, 275] on div "1 2 3 4 5 6 7 SELECT ( '''' + ProjectName + '''' ) AS ProjectName , ( '''' + Co…" at bounding box center [816, 125] width 750 height 317
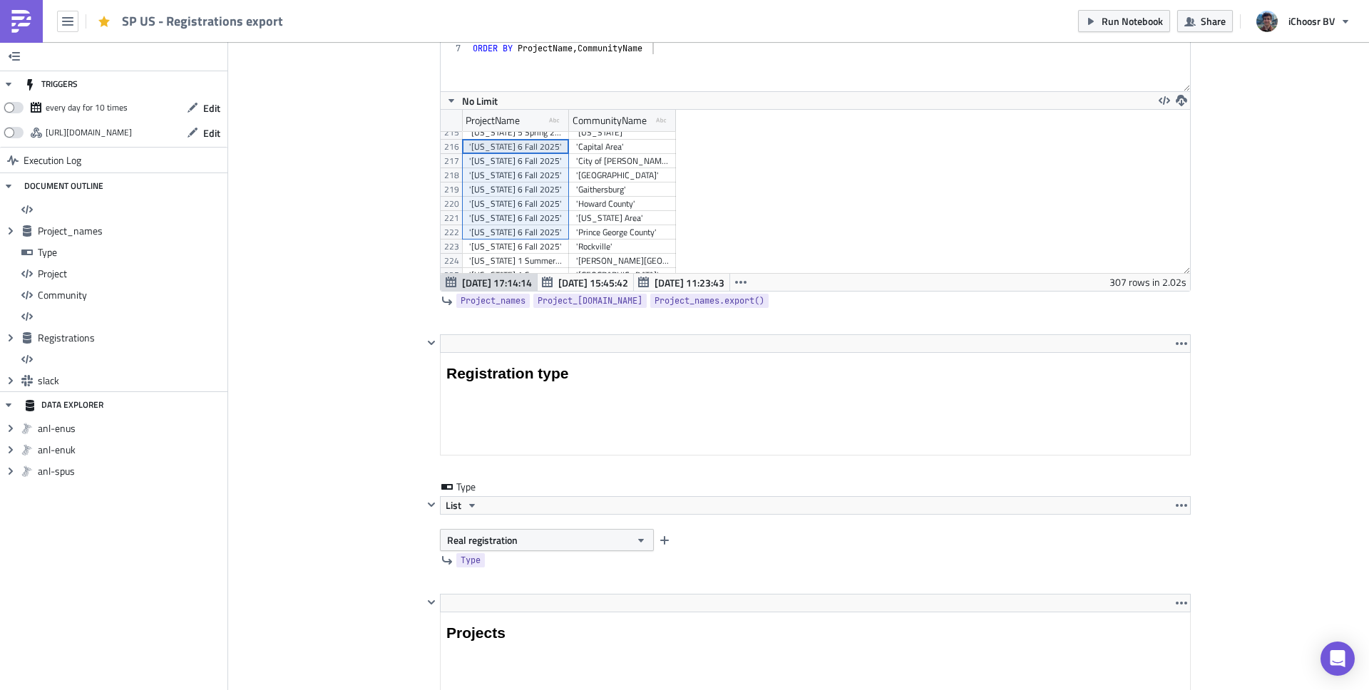
click at [548, 177] on div "'Maryland 6 Fall 2025'" at bounding box center [515, 175] width 93 height 14
drag, startPoint x: 533, startPoint y: 146, endPoint x: 531, endPoint y: 245, distance: 99.2
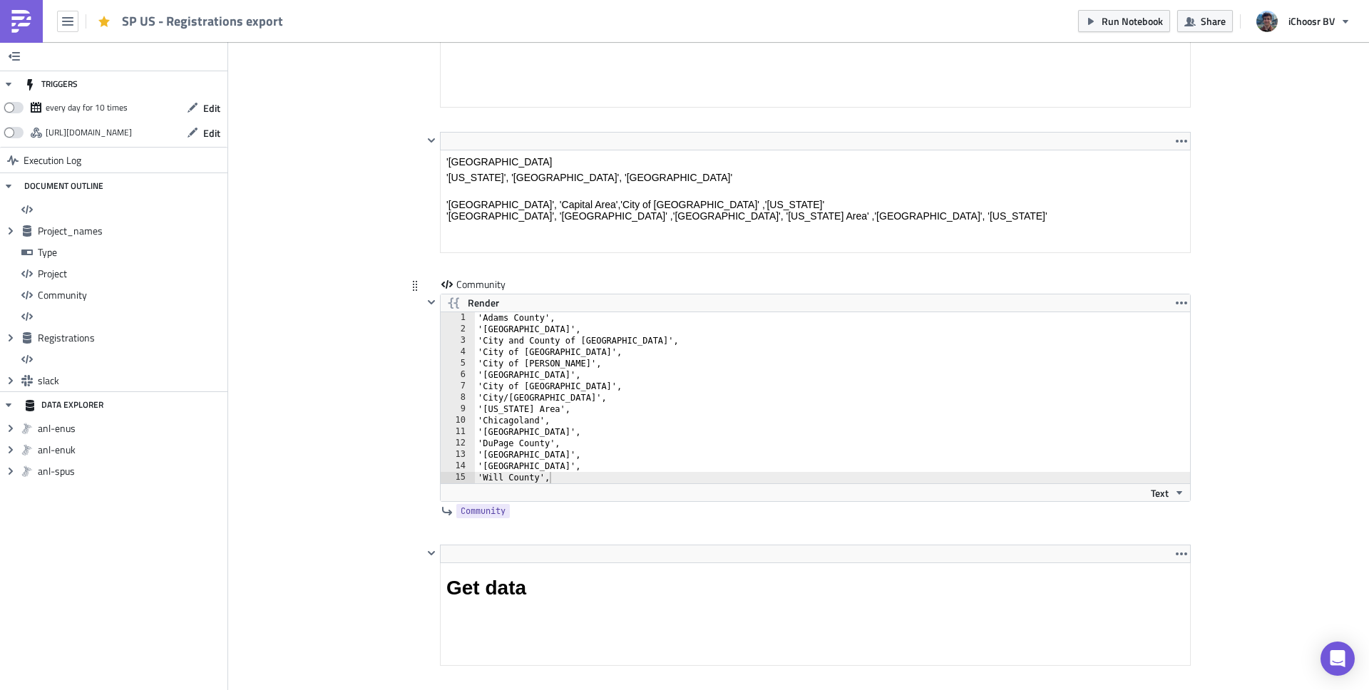
click at [591, 480] on div "'Adams County', 'Boulder County', 'City and County of Broomfield', 'City of Nor…" at bounding box center [832, 409] width 715 height 194
paste textarea "'Maryland 6 Fall 2025'"
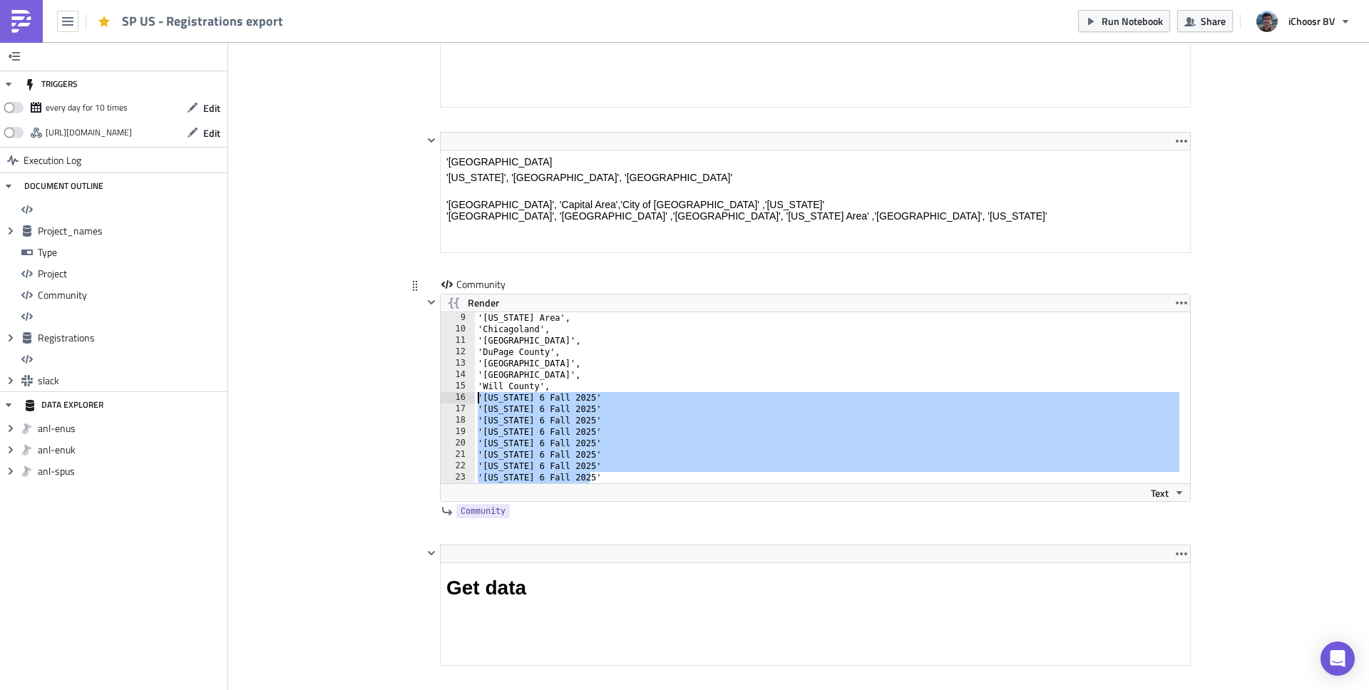
drag, startPoint x: 590, startPoint y: 480, endPoint x: 474, endPoint y: 404, distance: 138.5
click at [475, 404] on div "'Colorado Area', 'Chicagoland', 'Cook County', 'DuPage County', 'Kane County', …" at bounding box center [827, 409] width 705 height 194
type textarea "'Maryland 6 Fall 2025' 'Maryland 6 Fall 2025'"
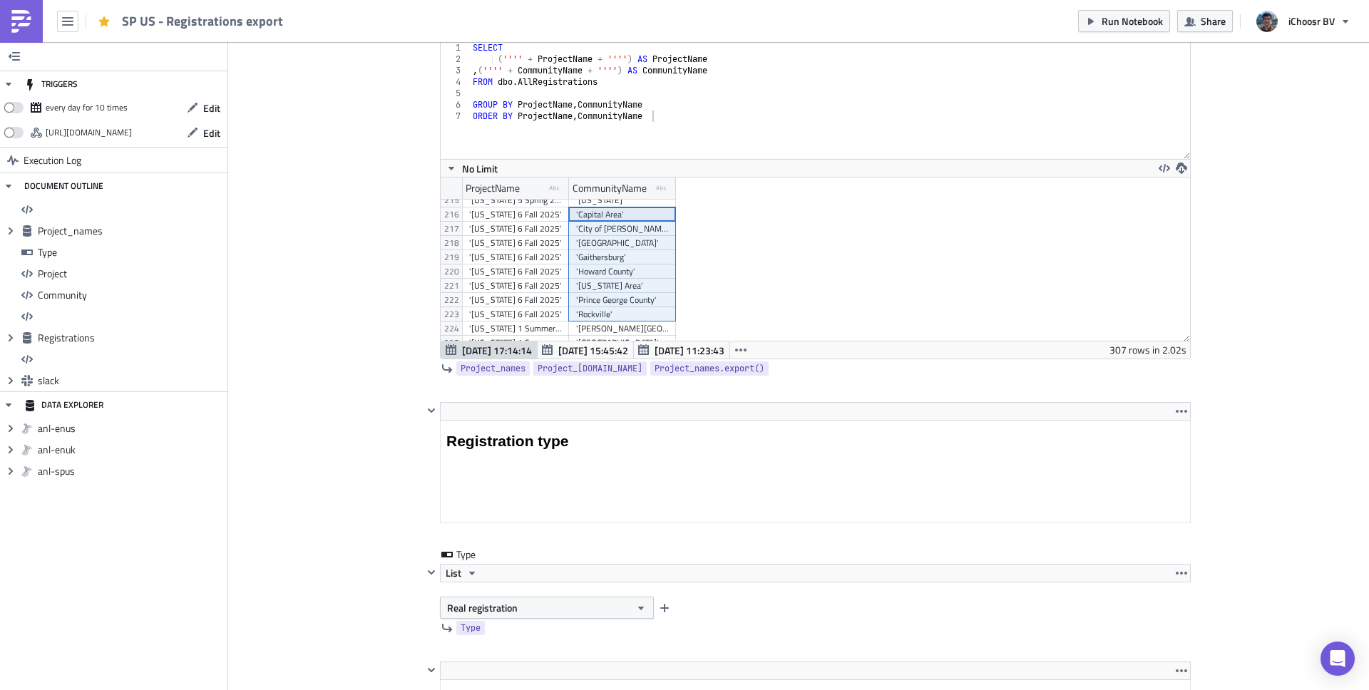
drag, startPoint x: 631, startPoint y: 214, endPoint x: 650, endPoint y: 312, distance: 100.1
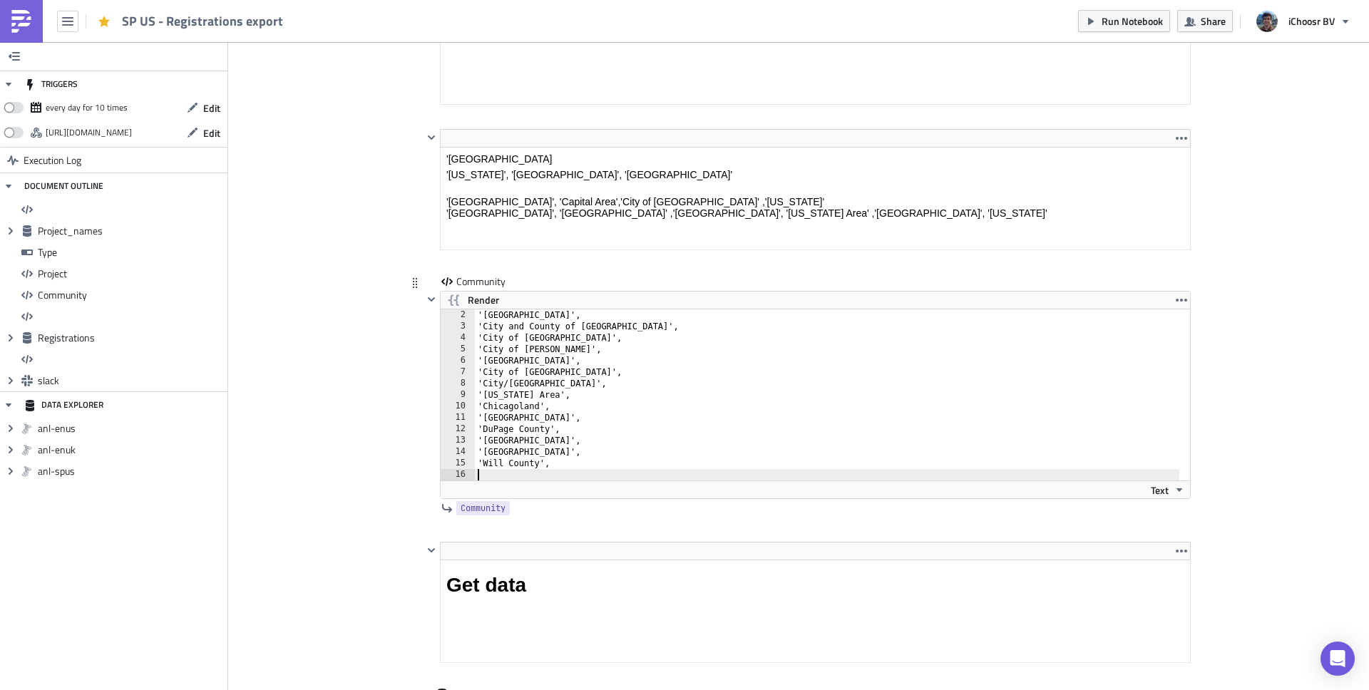
click at [563, 477] on div "'Boulder County', 'City and County of Broomfield', 'City of Northglenn', 'City …" at bounding box center [827, 407] width 705 height 194
paste textarea "'Rockville'"
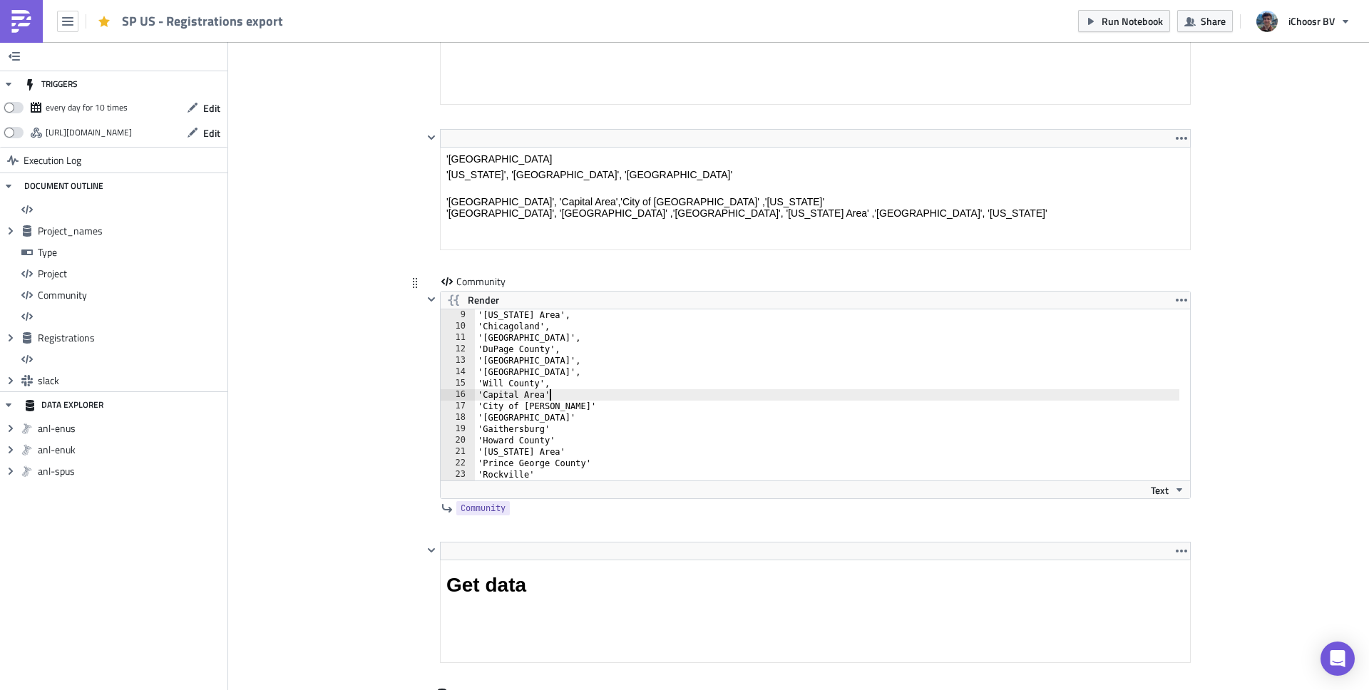
click at [561, 398] on div "'Colorado Area', 'Chicagoland', 'Cook County', 'DuPage County', 'Kane County', …" at bounding box center [827, 407] width 705 height 194
click at [620, 406] on div "'Colorado Area', 'Chicagoland', 'Cook County', 'DuPage County', 'Kane County', …" at bounding box center [827, 407] width 705 height 194
click at [600, 421] on div "'Colorado Area', 'Chicagoland', 'Cook County', 'DuPage County', 'Kane County', …" at bounding box center [827, 407] width 705 height 194
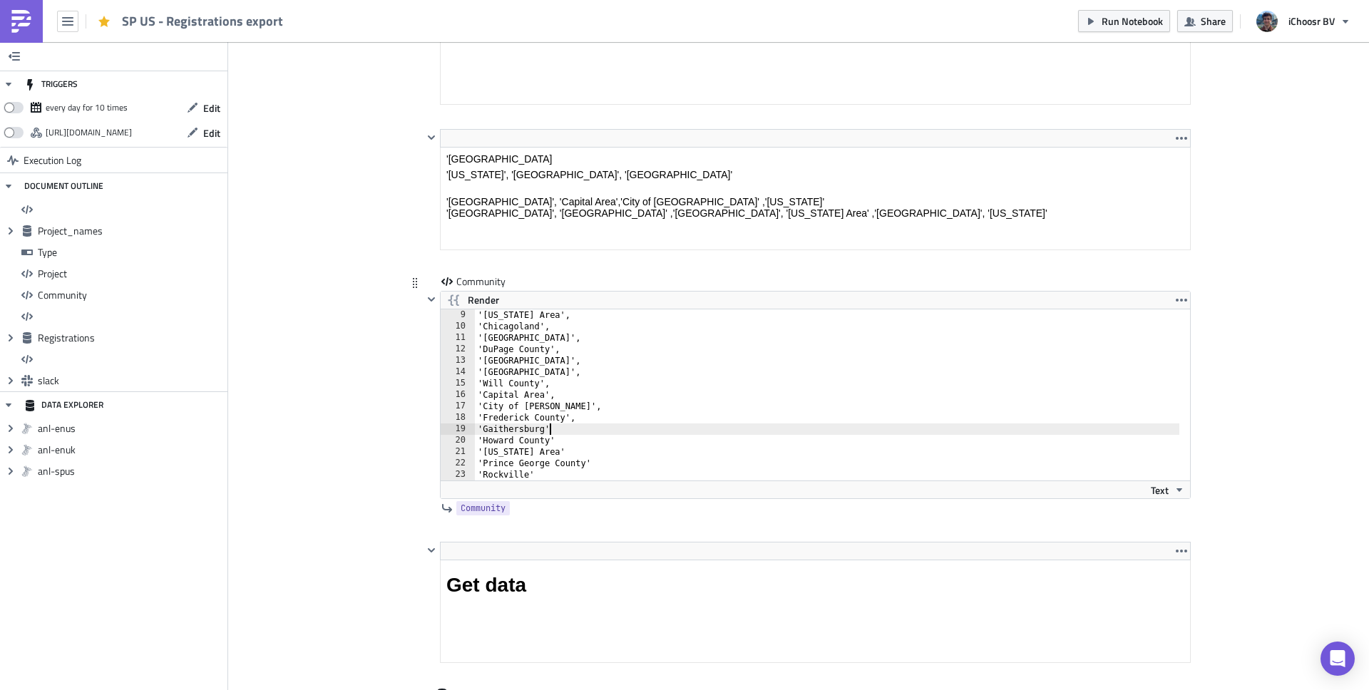
click at [568, 427] on div "'Colorado Area', 'Chicagoland', 'Cook County', 'DuPage County', 'Kane County', …" at bounding box center [827, 407] width 705 height 194
click at [556, 437] on div "'Colorado Area', 'Chicagoland', 'Cook County', 'DuPage County', 'Kane County', …" at bounding box center [827, 407] width 705 height 194
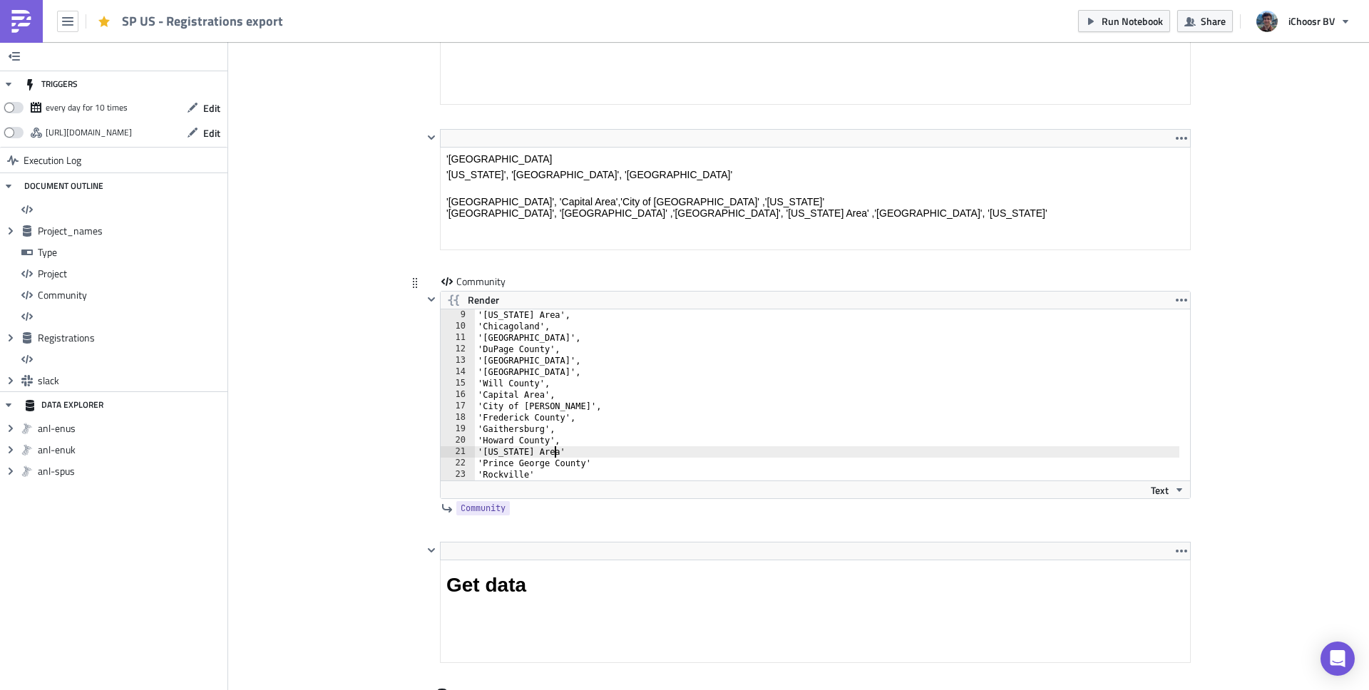
click at [552, 454] on div "'Colorado Area', 'Chicagoland', 'Cook County', 'DuPage County', 'Kane County', …" at bounding box center [827, 407] width 705 height 194
click at [608, 459] on div "'Colorado Area', 'Chicagoland', 'Cook County', 'DuPage County', 'Kane County', …" at bounding box center [827, 407] width 705 height 194
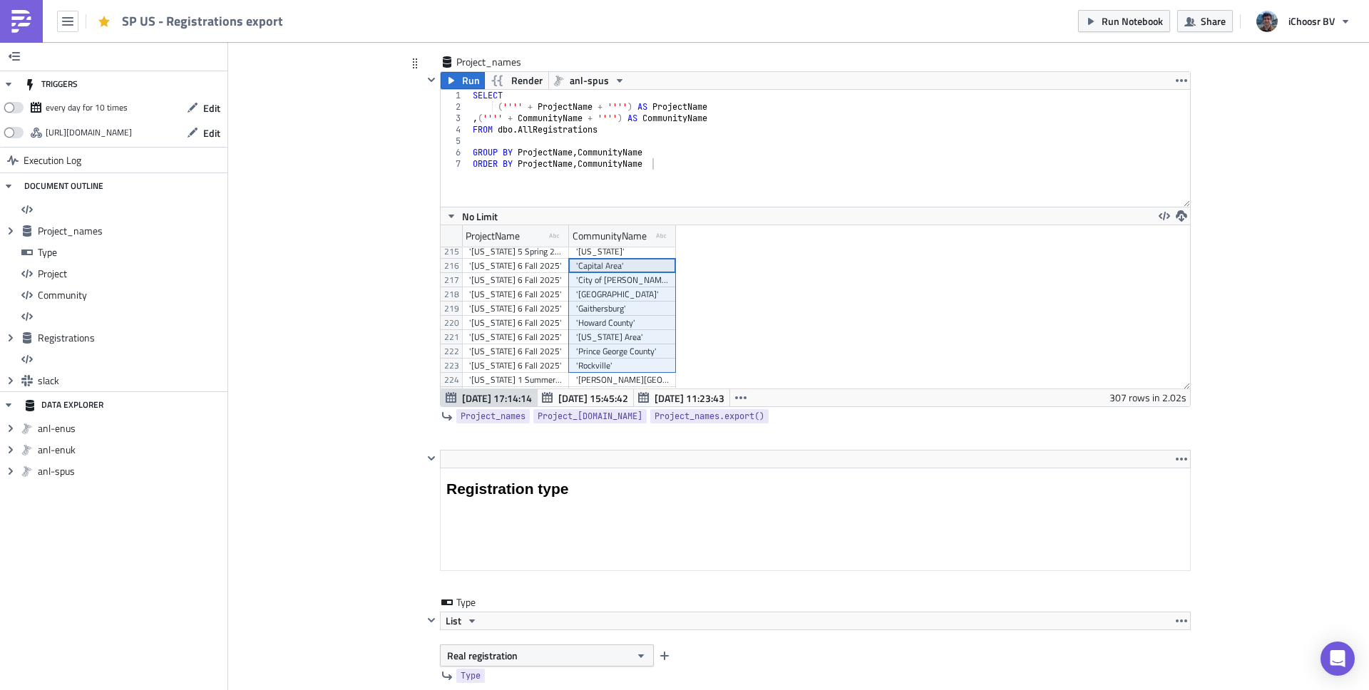
type textarea "'Prince George County',"
click at [529, 336] on div "'Maryland 6 Fall 2025'" at bounding box center [515, 337] width 93 height 14
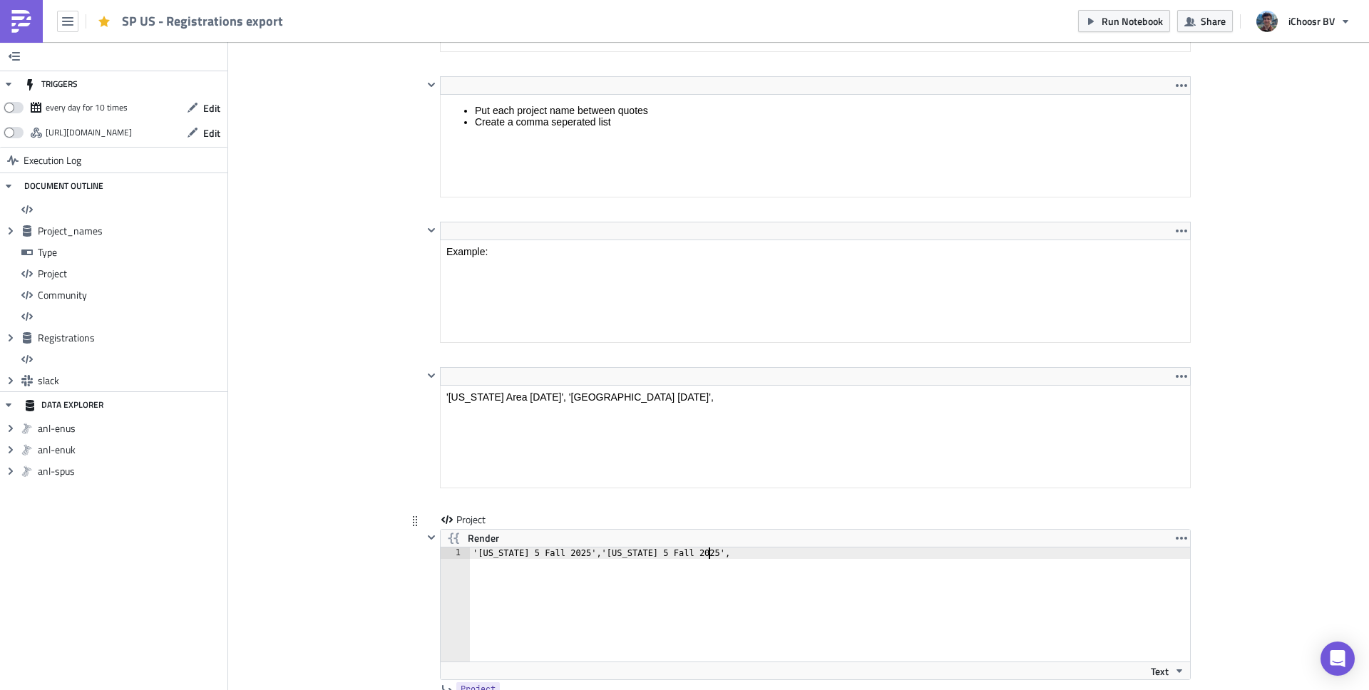
click at [723, 553] on div "'Colorado 5 Fall 2025','Illinois 5 Fall 2025'," at bounding box center [838, 616] width 737 height 137
paste textarea "'Maryland 6 Fall 2025'"
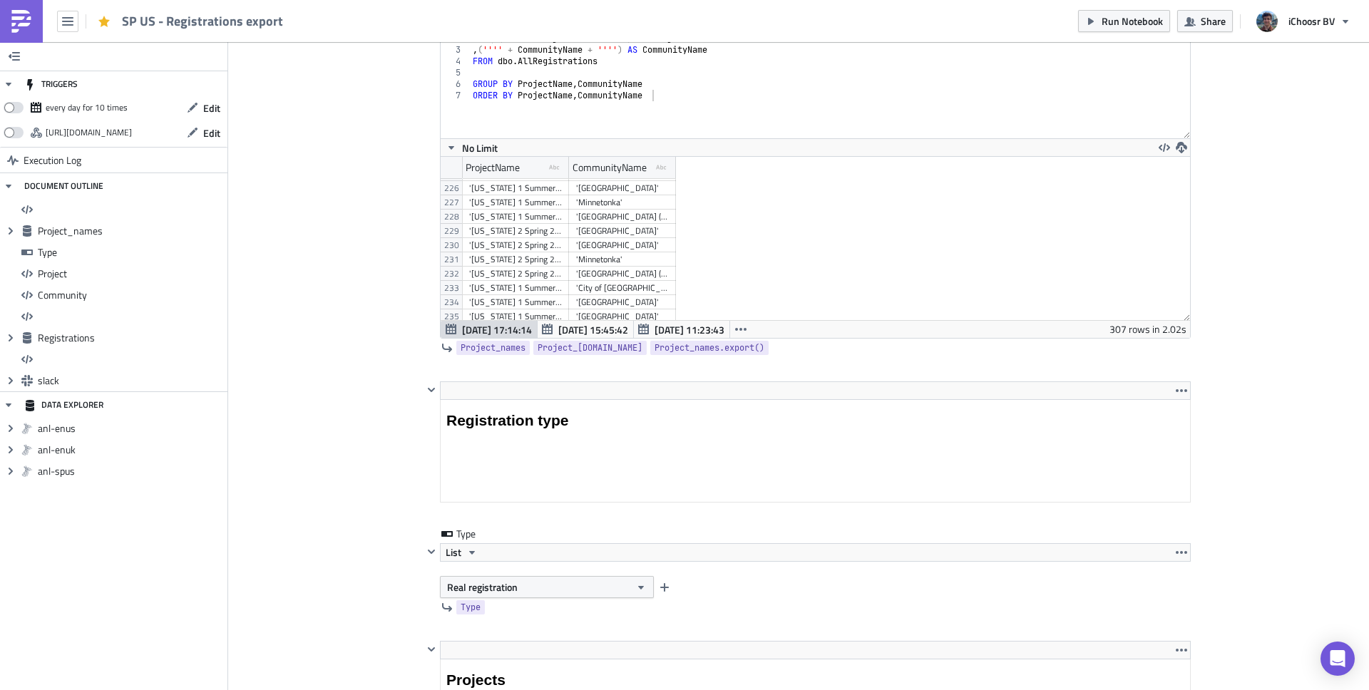
scroll to position [3226, 0]
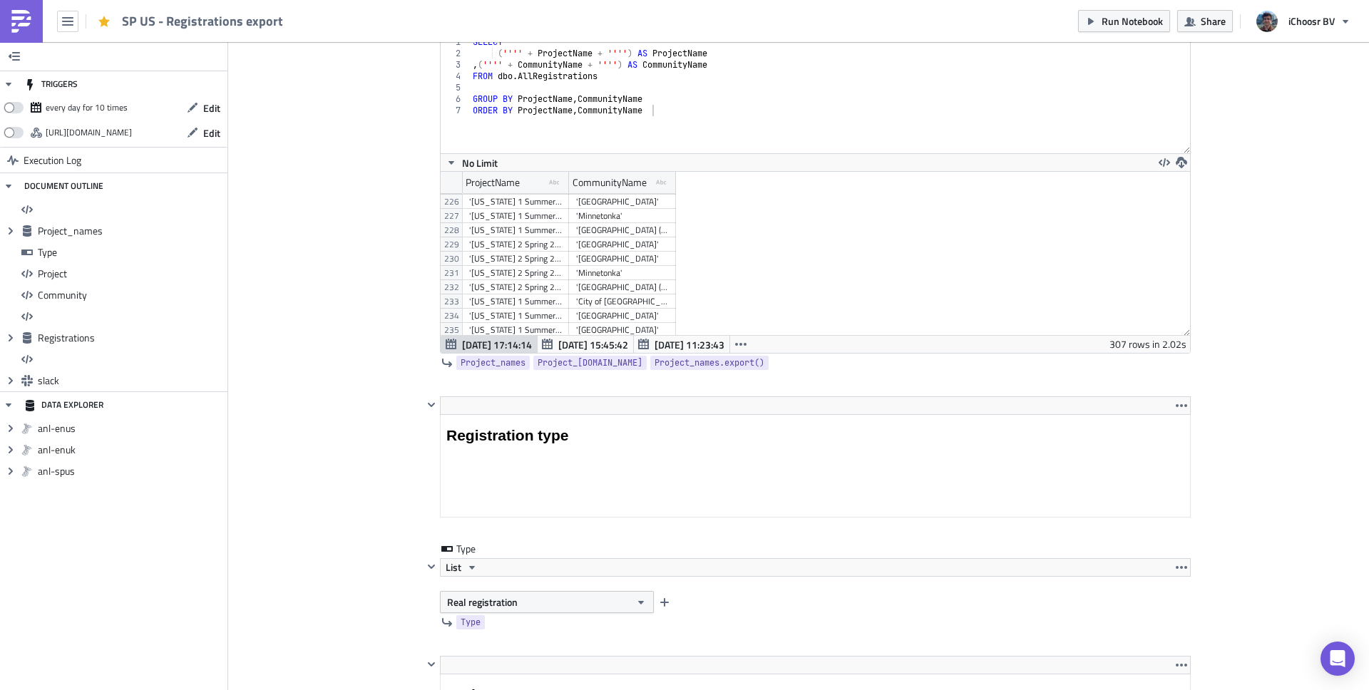
click at [525, 274] on div "'Minnesota 2 Spring 2025'" at bounding box center [515, 273] width 93 height 14
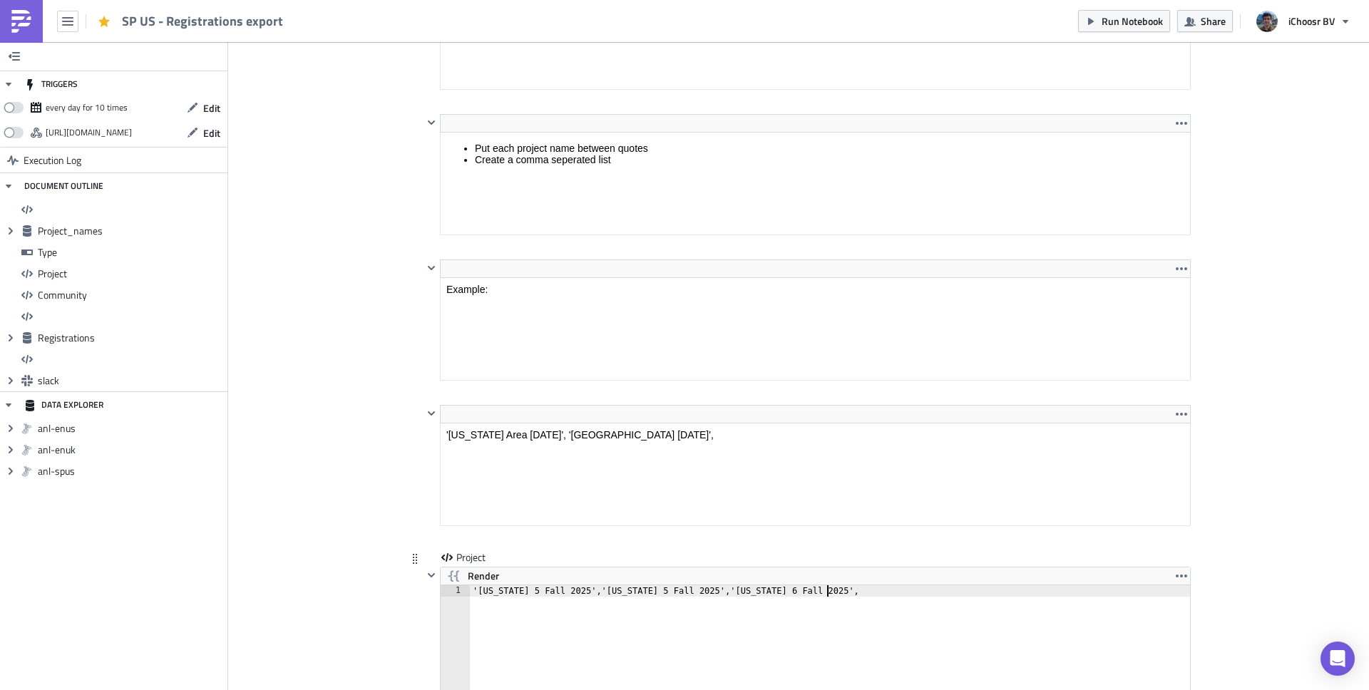
click at [846, 587] on div "'Colorado 5 Fall 2025','Illinois 5 Fall 2025','Maryland 6 Fall 2025'," at bounding box center [838, 654] width 737 height 137
paste textarea "'Minnesota 2 Spring 2025'"
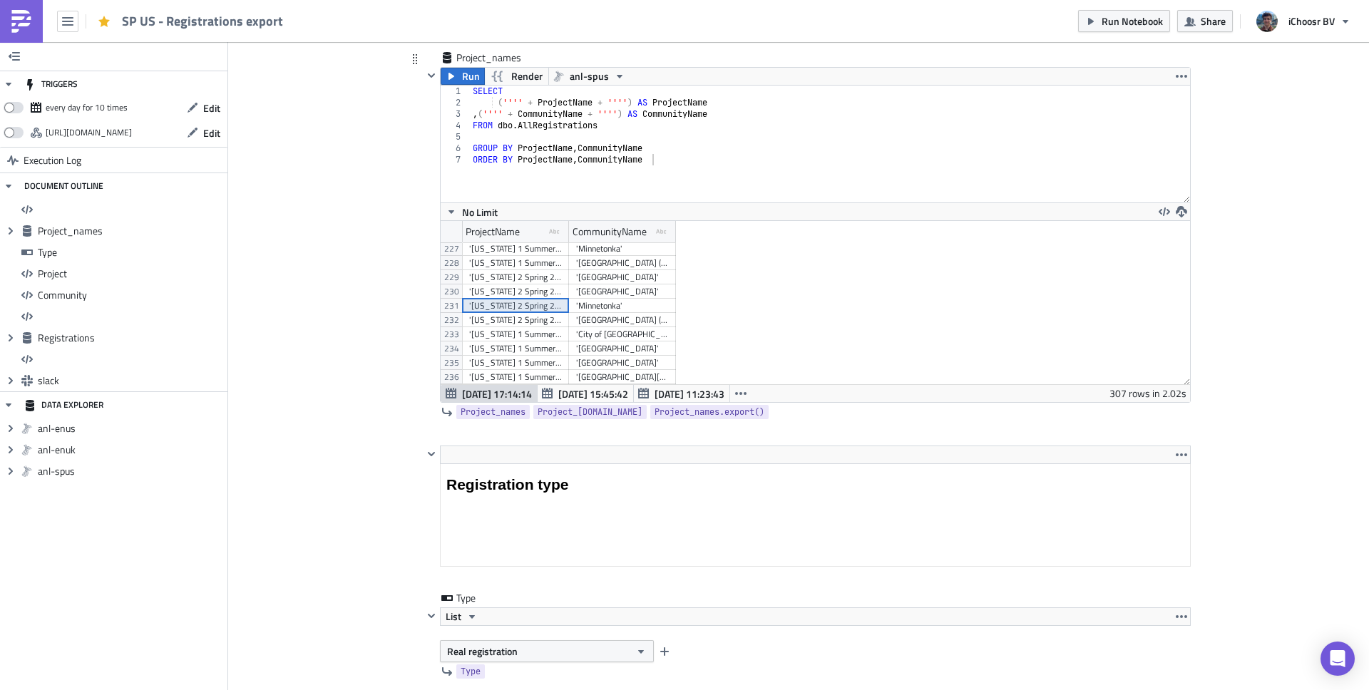
type textarea "'Colorado 5 Fall 2025','Illinois 5 Fall 2025','Maryland 6 Fall 2025','Minnesota…"
drag, startPoint x: 594, startPoint y: 280, endPoint x: 593, endPoint y: 319, distance: 39.2
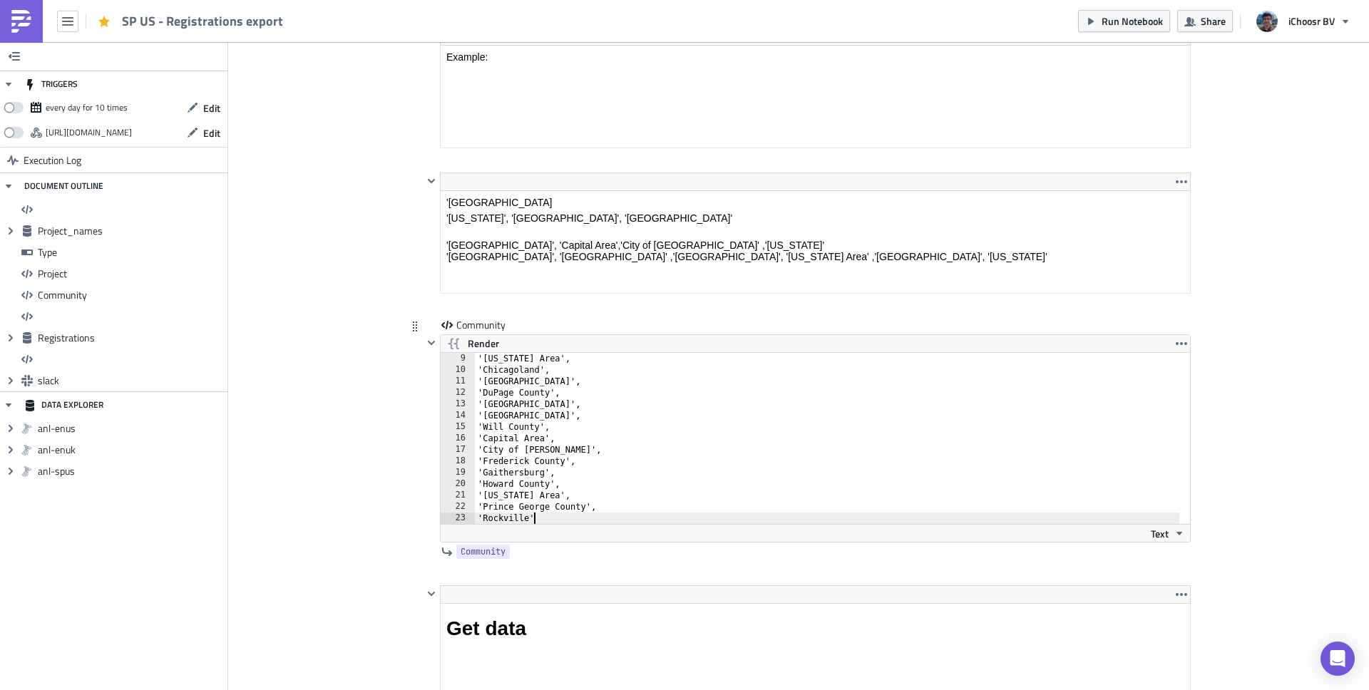
click at [601, 518] on div "'Colorado Area', 'Chicagoland', 'Cook County', 'DuPage County', 'Kane County', …" at bounding box center [827, 450] width 705 height 194
type textarea "'Rockville',"
paste textarea "'Twin Cities (Minnesota residual)'"
click at [563, 479] on div "'Kane County', 'Lake County', 'Will County', 'Capital Area', 'City of Bowie', '…" at bounding box center [827, 450] width 705 height 194
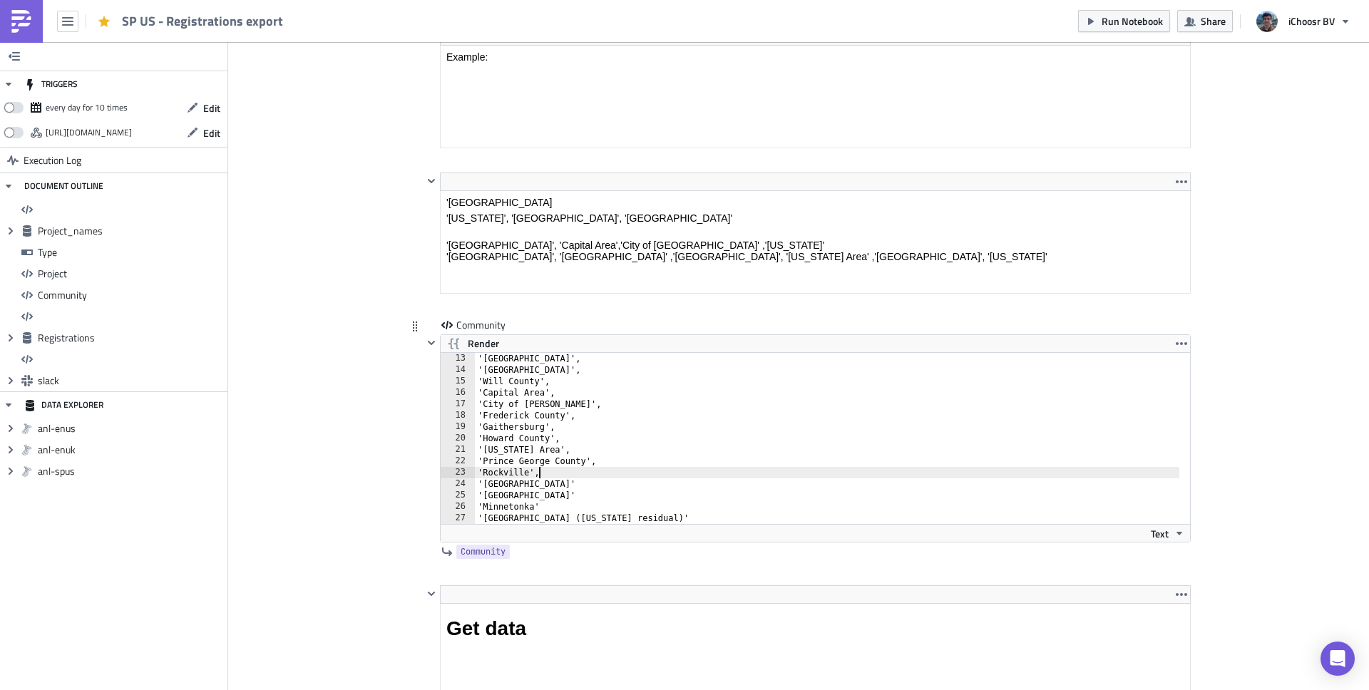
click at [563, 481] on div "'Kane County', 'Lake County', 'Will County', 'Capital Area', 'City of Bowie', '…" at bounding box center [827, 450] width 705 height 194
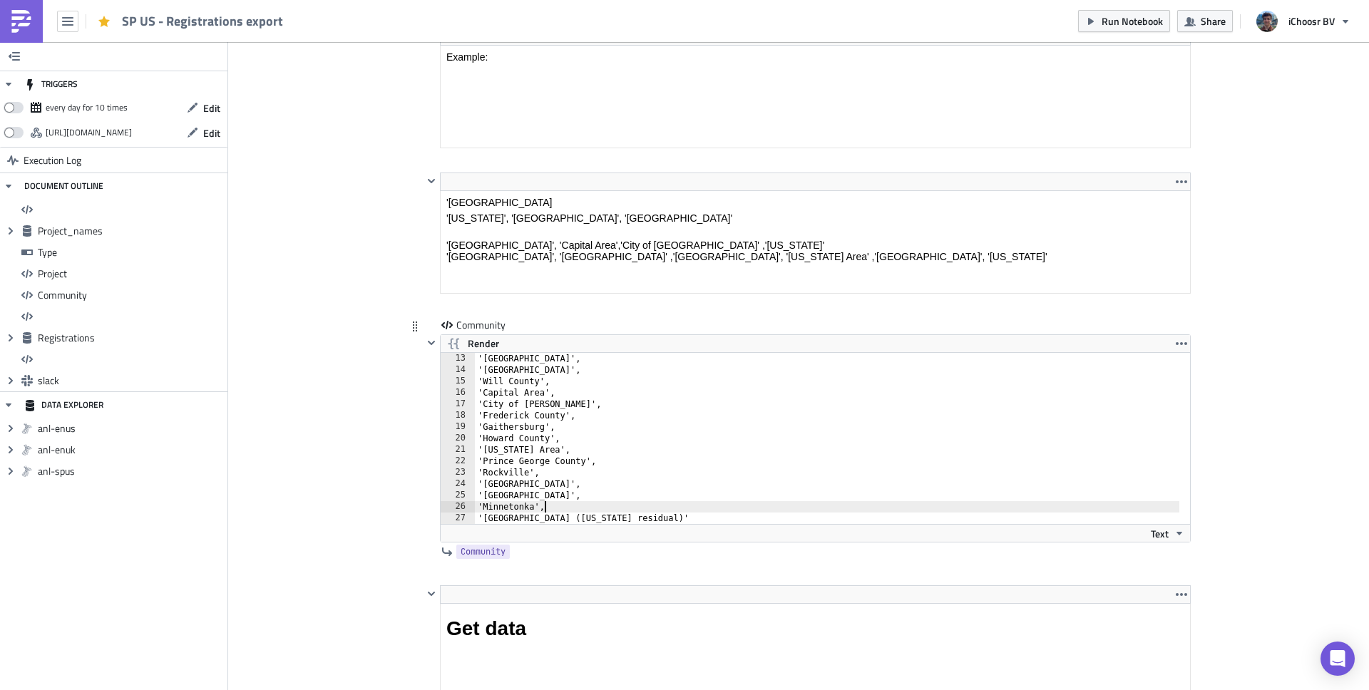
click at [648, 522] on div "'Kane County', 'Lake County', 'Will County', 'Capital Area', 'City of Bowie', '…" at bounding box center [827, 450] width 705 height 194
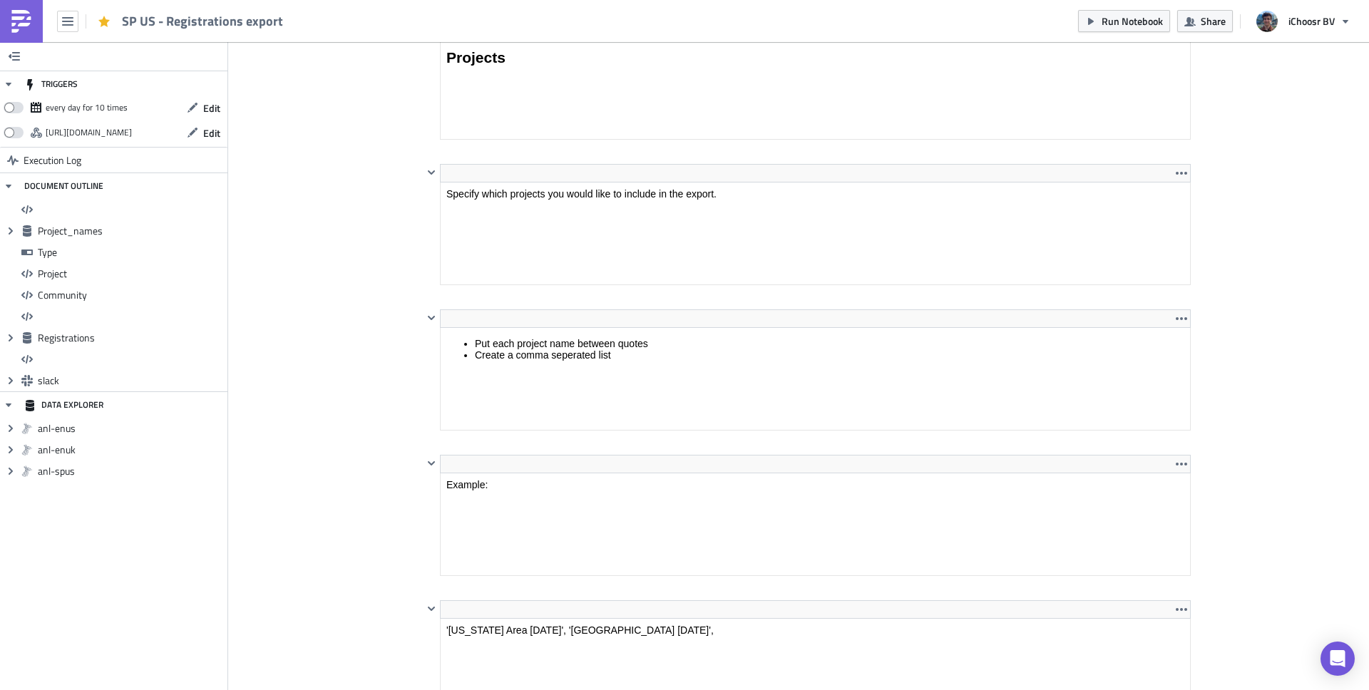
type textarea "'Twin Cities (Minnesota residual)',"
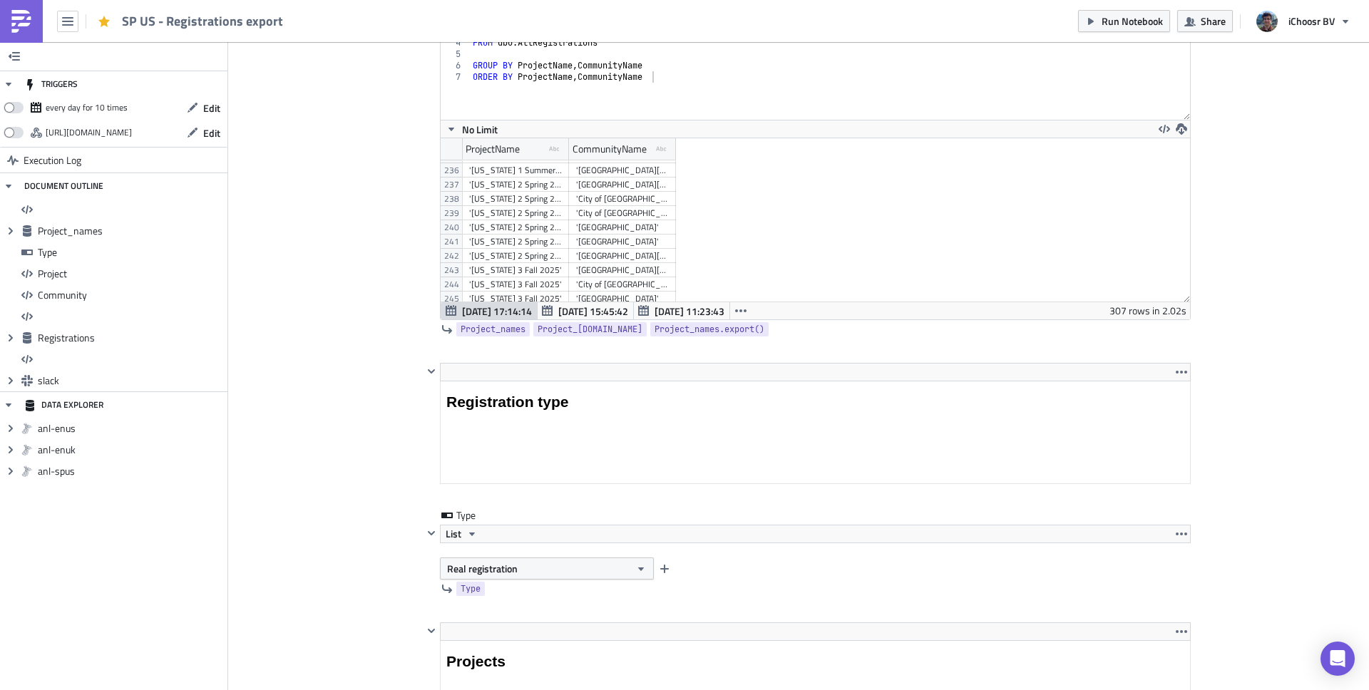
scroll to position [3355, 0]
click at [527, 265] on div "'Ohio 3 Fall 2025'" at bounding box center [515, 264] width 93 height 14
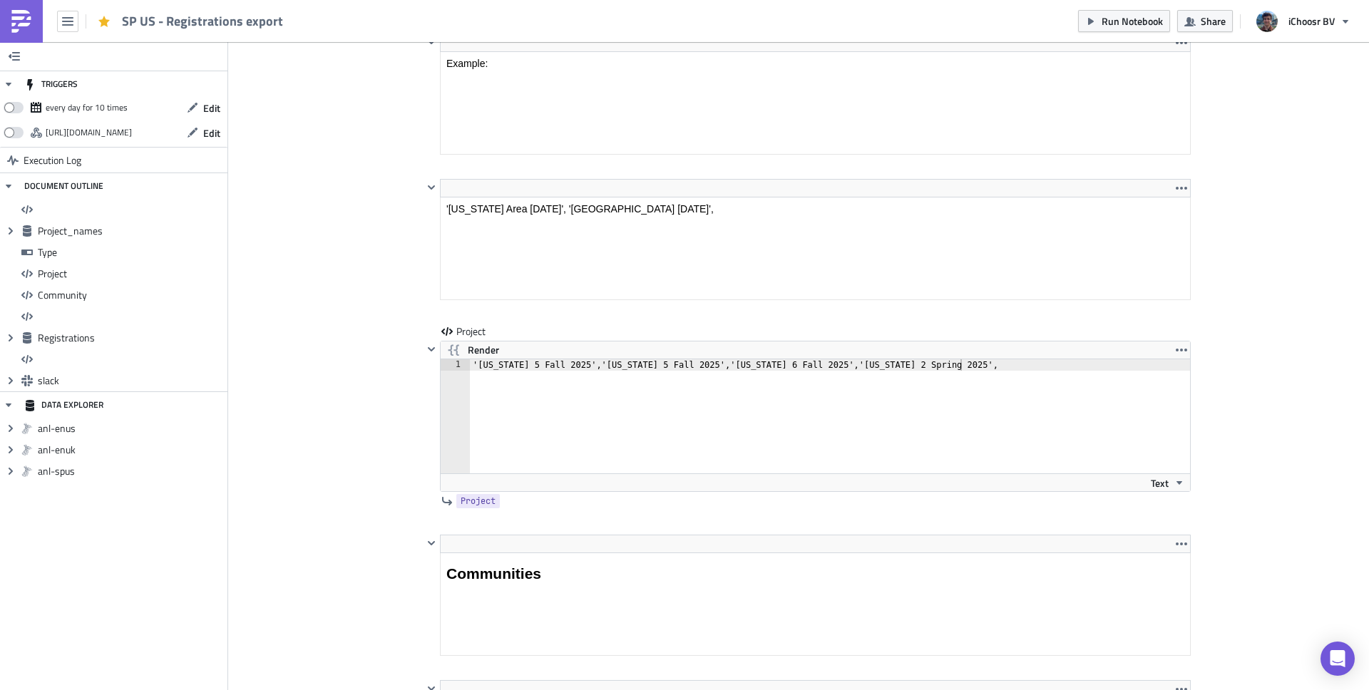
scroll to position [2282, 0]
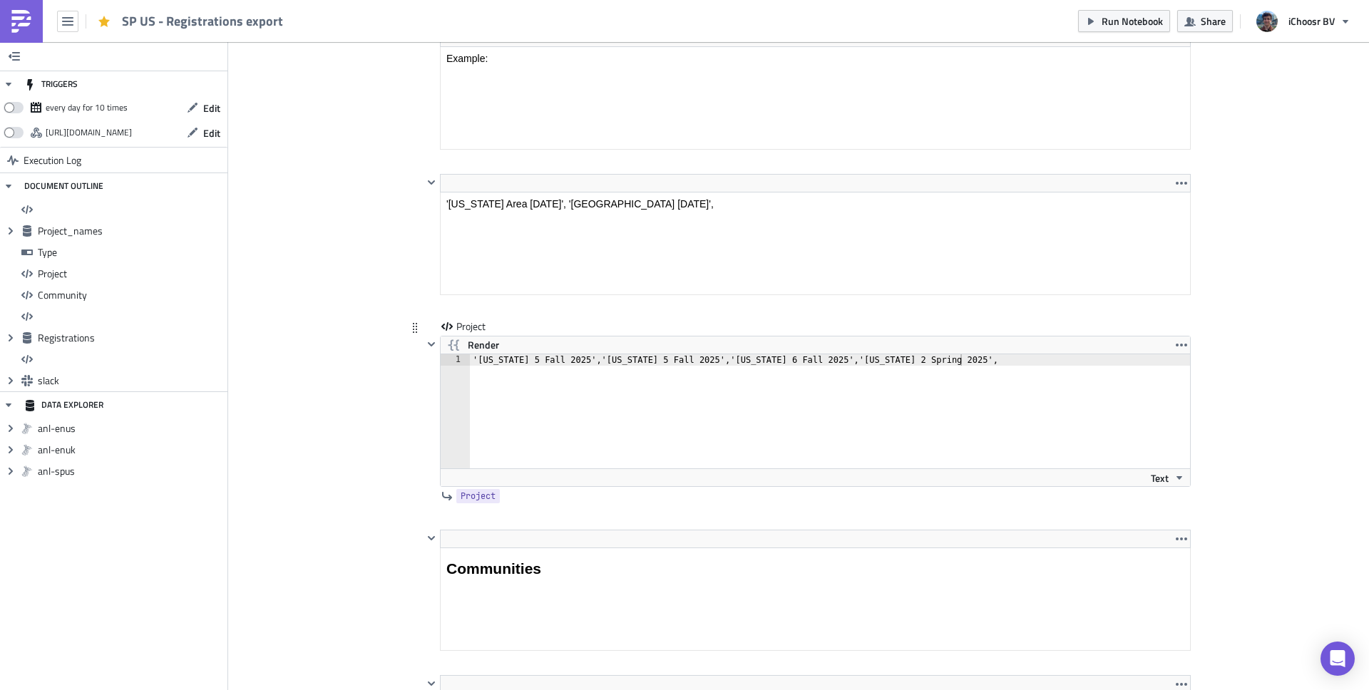
click at [977, 364] on div "'Colorado 5 Fall 2025','Illinois 5 Fall 2025','Maryland 6 Fall 2025','Minnesota…" at bounding box center [838, 422] width 737 height 137
paste textarea "'Ohio 3 Fall 2025'"
type textarea "'Colorado 5 Fall 2025','Illinois 5 Fall 2025','Maryland 6 Fall 2025','Minnesota…"
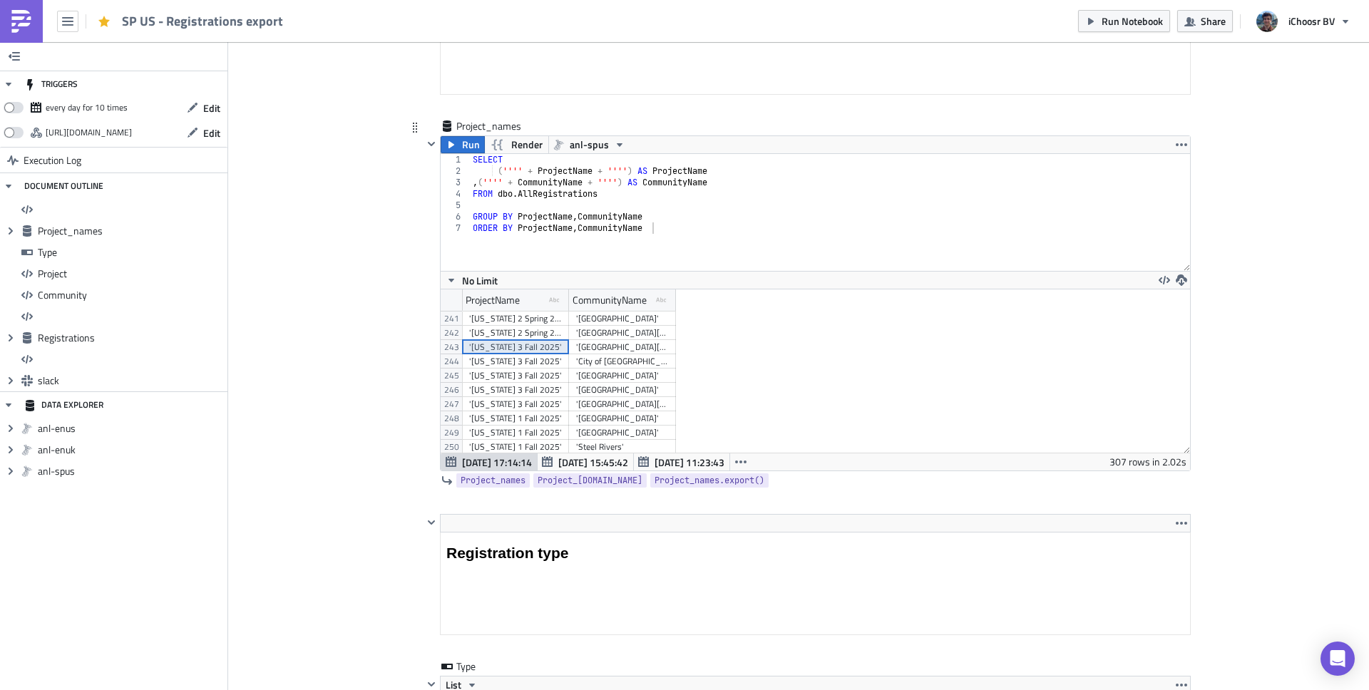
scroll to position [3425, 0]
drag, startPoint x: 610, startPoint y: 344, endPoint x: 606, endPoint y: 404, distance: 59.3
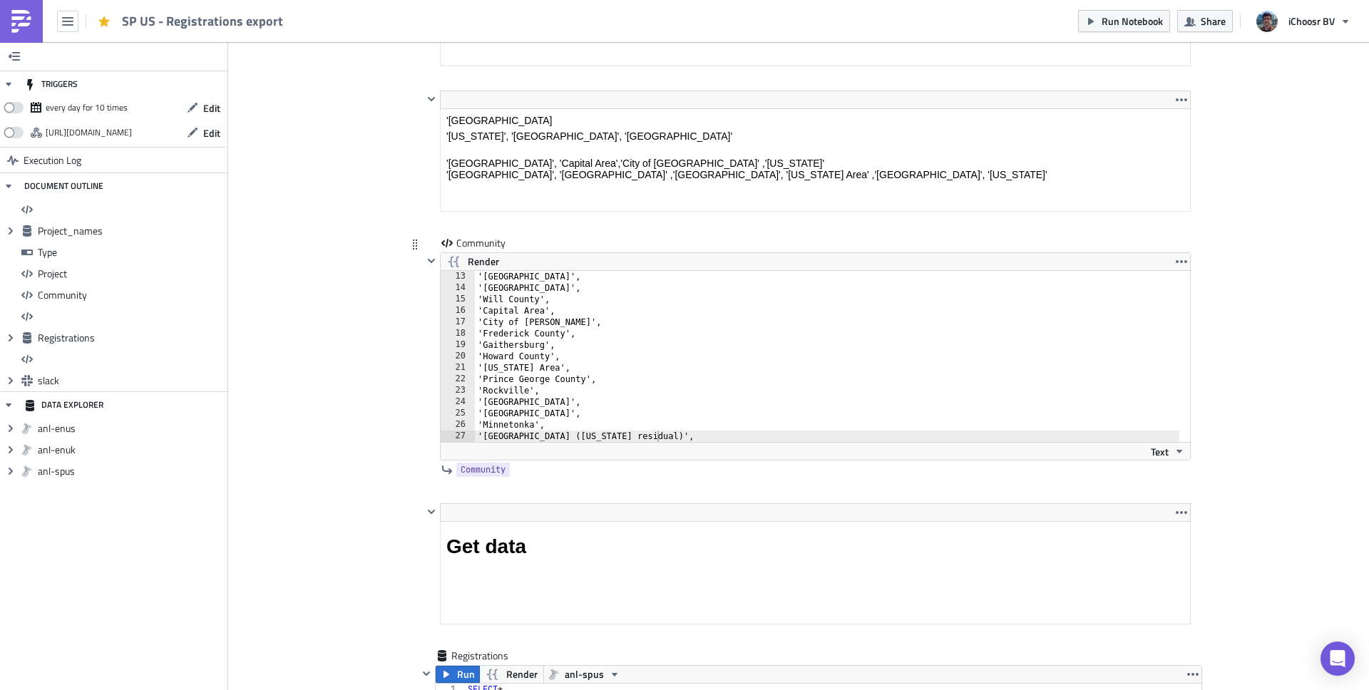
click at [656, 439] on div "'Kane County', 'Lake County', 'Will County', 'Capital Area', 'City of Bowie', '…" at bounding box center [827, 368] width 705 height 194
paste textarea "'Northeast Ohio'"
click at [604, 392] on div "'Frederick County', 'Gaithersburg', 'Howard County', 'Maryland Area', 'Prince G…" at bounding box center [827, 368] width 705 height 194
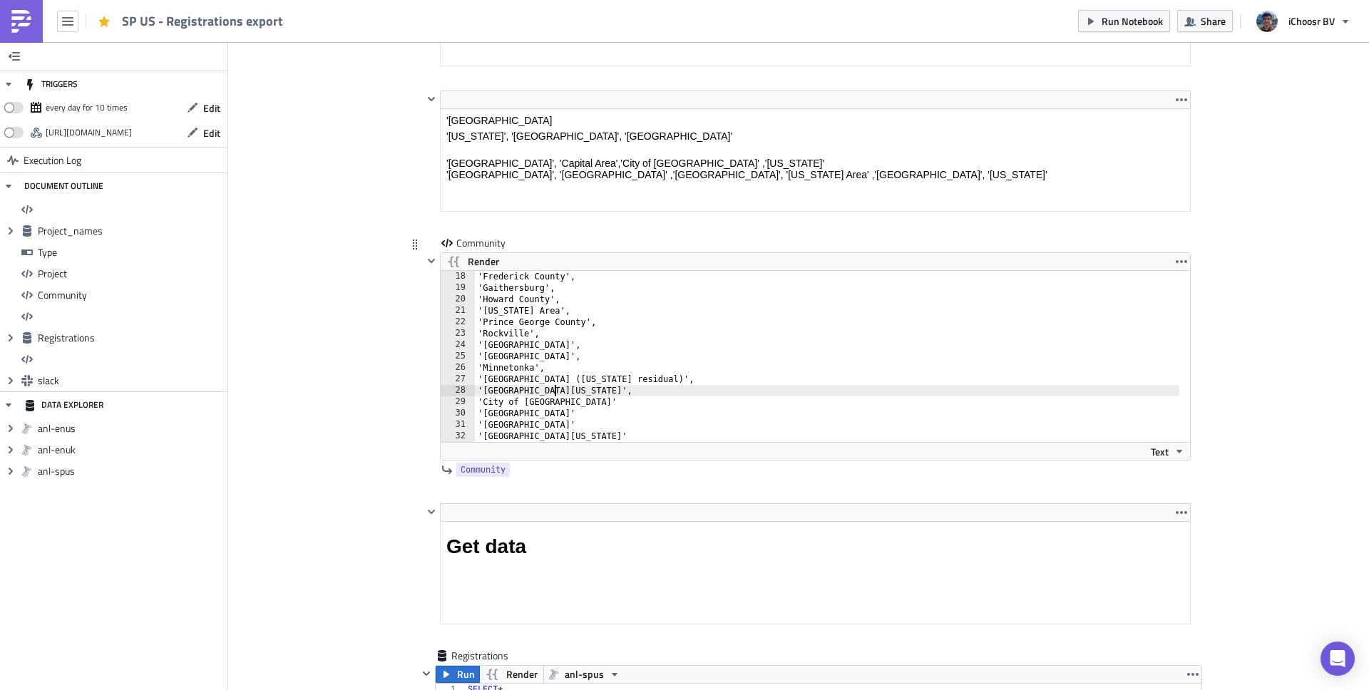
click at [663, 402] on div "'Frederick County', 'Gaithersburg', 'Howard County', 'Maryland Area', 'Prince G…" at bounding box center [827, 368] width 705 height 194
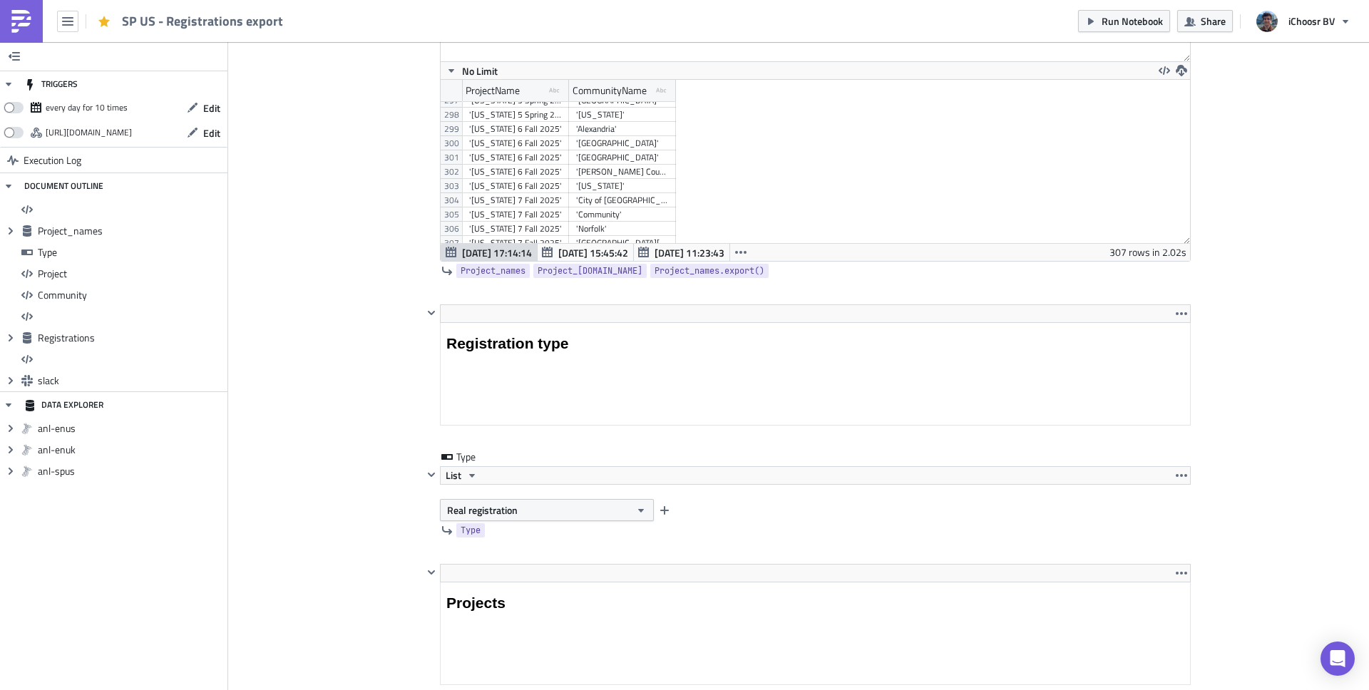
type textarea "'Northeast Ohio',"
drag, startPoint x: 527, startPoint y: 188, endPoint x: 526, endPoint y: 200, distance: 12.9
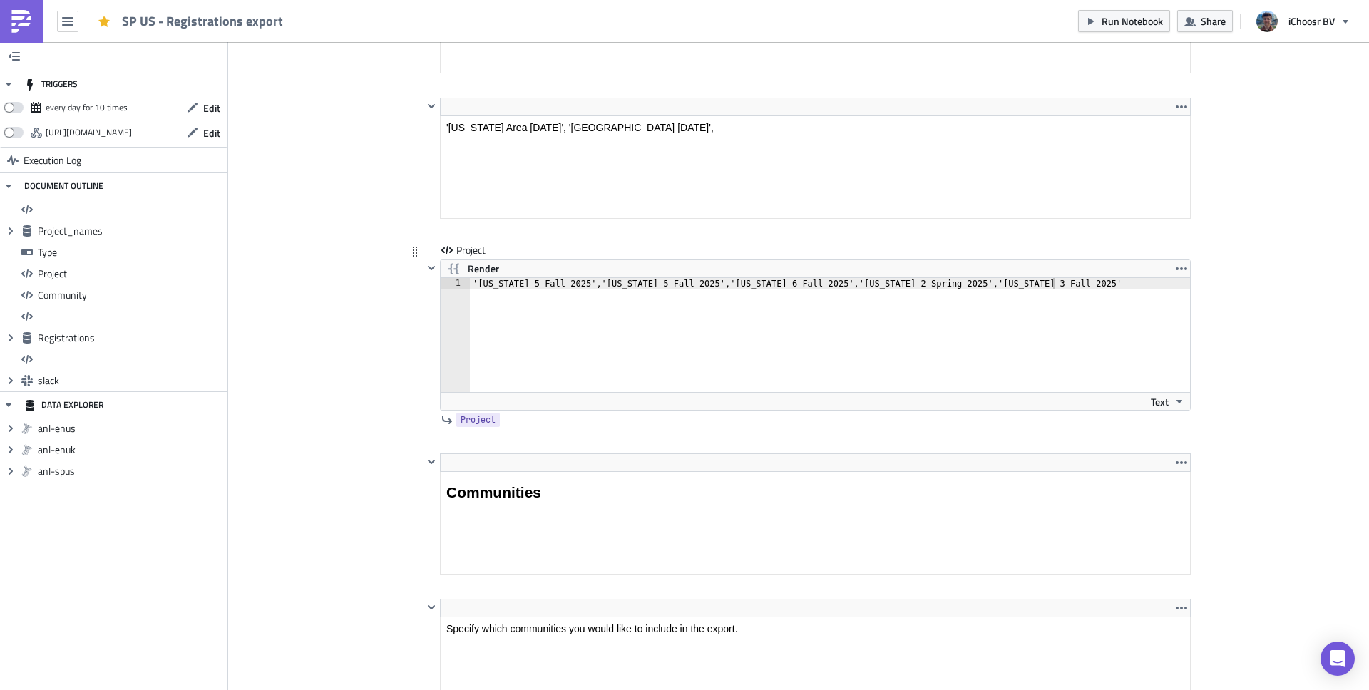
click at [1061, 288] on div "'Colorado 5 Fall 2025','Illinois 5 Fall 2025','Maryland 6 Fall 2025','Minnesota…" at bounding box center [838, 346] width 737 height 137
paste textarea "Virginia 7 Fall 2025'"
click at [1177, 285] on div "'Colorado 5 Fall 2025','Illinois 5 Fall 2025','Maryland 6 Fall 2025','Minnesota…" at bounding box center [838, 346] width 737 height 137
type textarea "'Colorado 5 Fall 2025','Illinois 5 Fall 2025','Maryland 6 Fall 2025','Minnesota…"
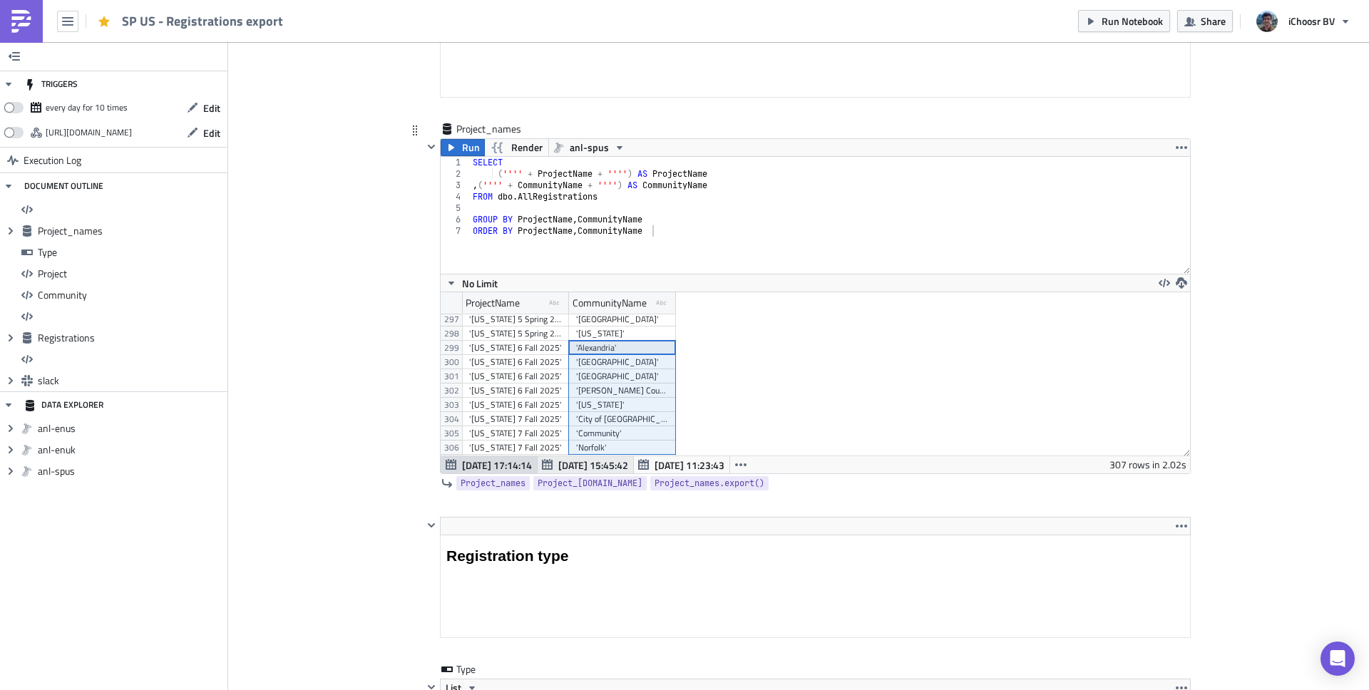
drag, startPoint x: 595, startPoint y: 349, endPoint x: 608, endPoint y: 459, distance: 110.0
click at [608, 459] on div "1 2 3 4 5 6 7 SELECT ( '''' + ProjectName + '''' ) AS ProjectName , ( '''' + Co…" at bounding box center [816, 314] width 750 height 317
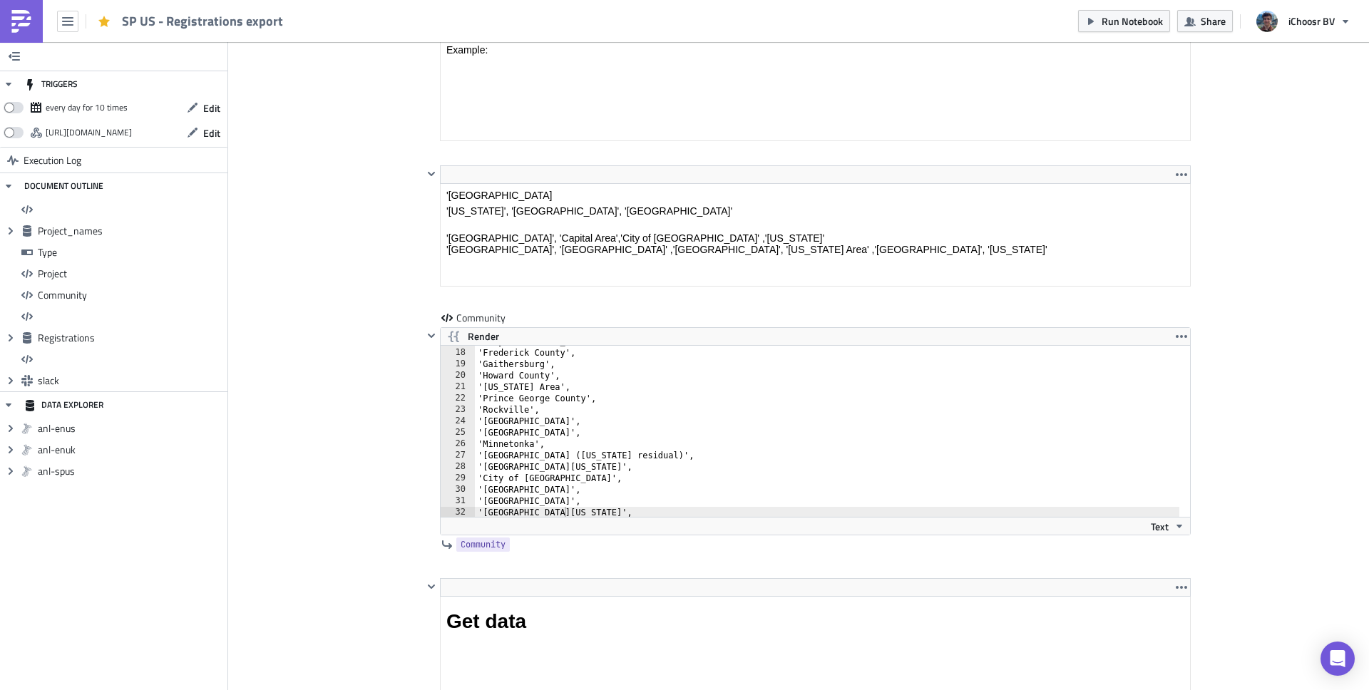
scroll to position [3230, 0]
click at [594, 518] on div "Text" at bounding box center [816, 525] width 750 height 18
click at [594, 515] on div "'City of Bowie', 'Frederick County', 'Gaithersburg', 'Howard County', 'Maryland…" at bounding box center [827, 431] width 705 height 194
paste textarea "'Southeast Virginia'"
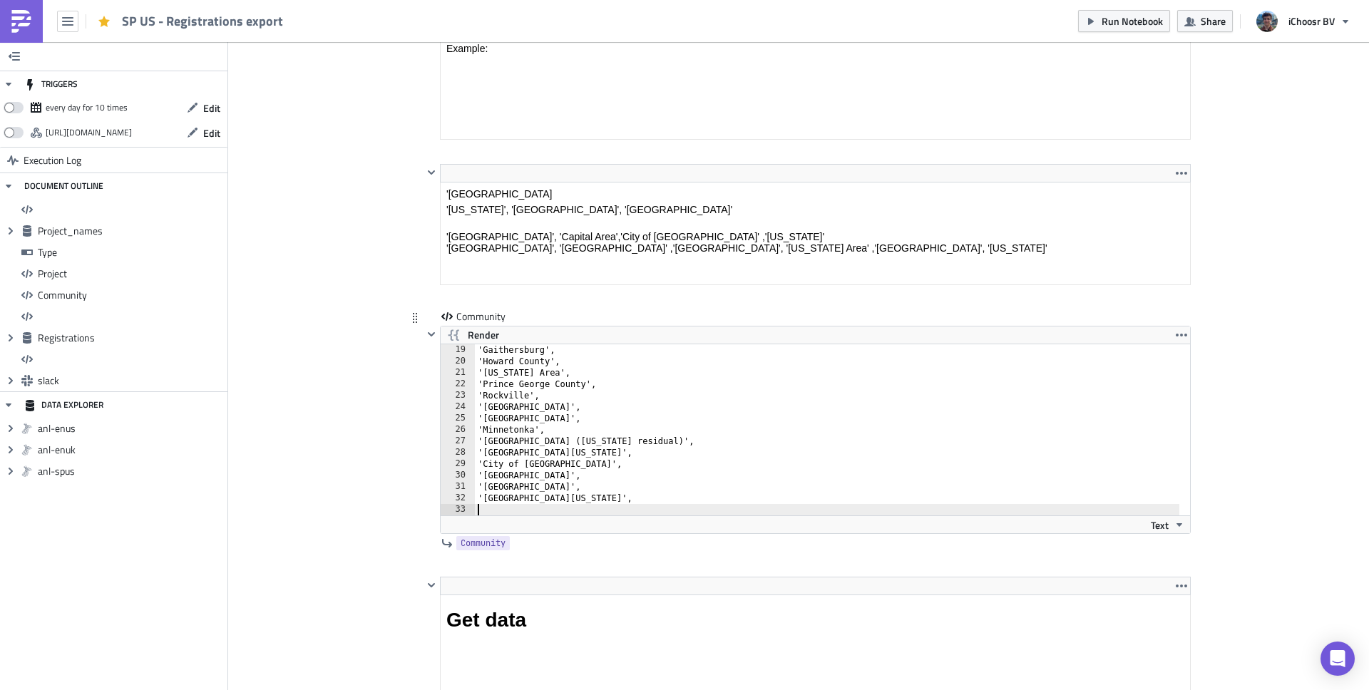
scroll to position [297, 0]
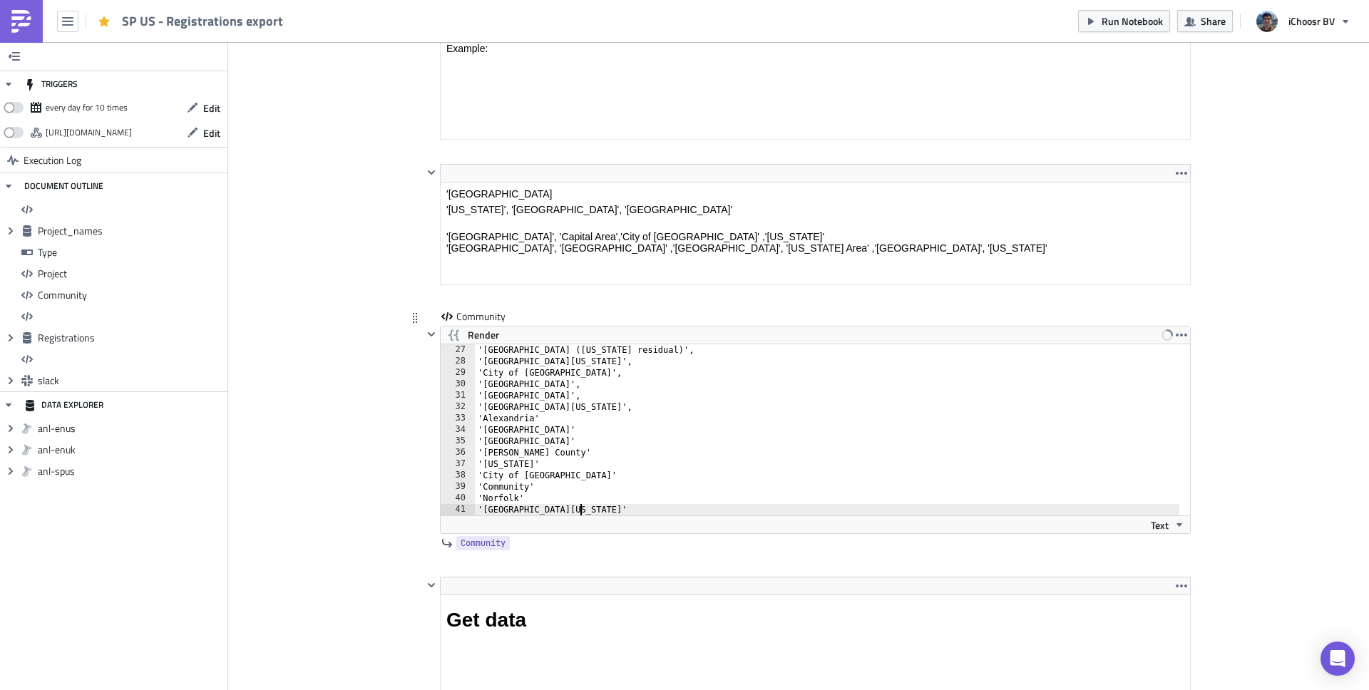
click at [574, 419] on div "'Twin Cities (Minnesota residual)', 'Central Ohio', 'City of Oberlin', 'Cuyahog…" at bounding box center [827, 441] width 705 height 194
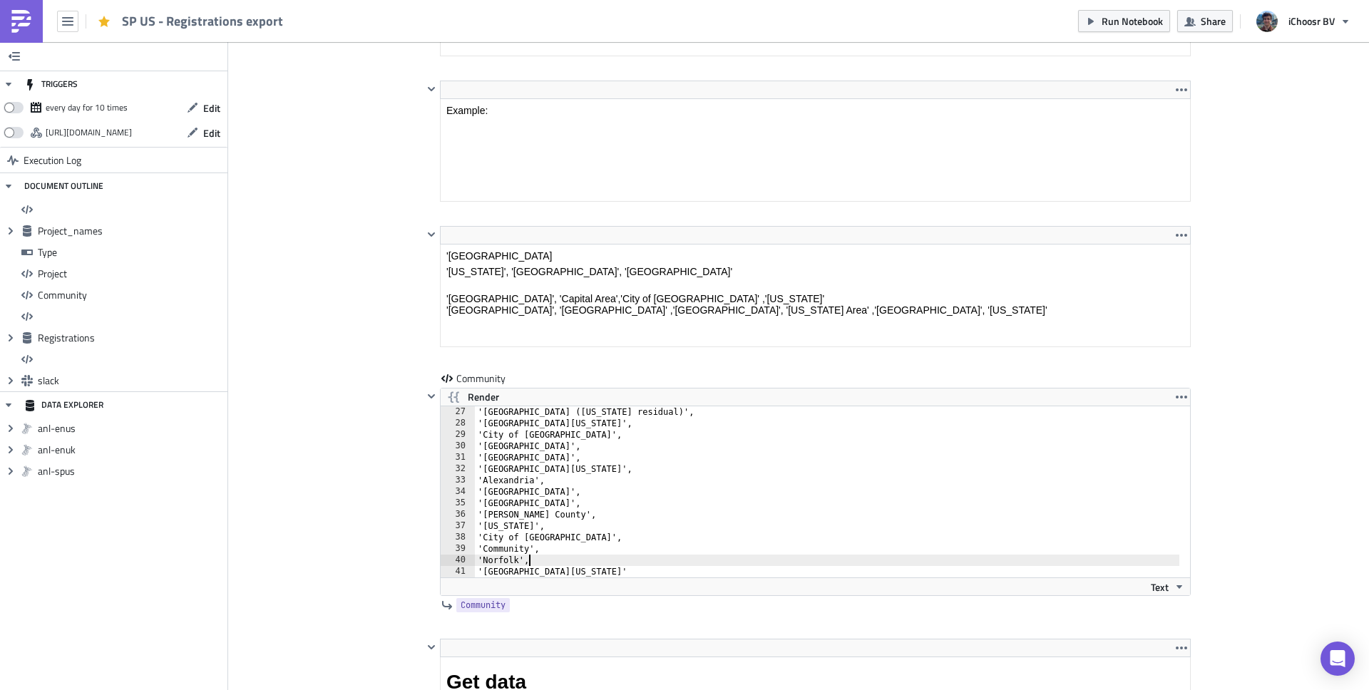
scroll to position [3169, 0]
drag, startPoint x: 546, startPoint y: 551, endPoint x: 473, endPoint y: 551, distance: 73.5
click at [475, 551] on div "'Twin Cities (Minnesota residual)', 'Central Ohio', 'City of Oberlin', 'Cuyahog…" at bounding box center [827, 503] width 705 height 194
type textarea "'Community',"
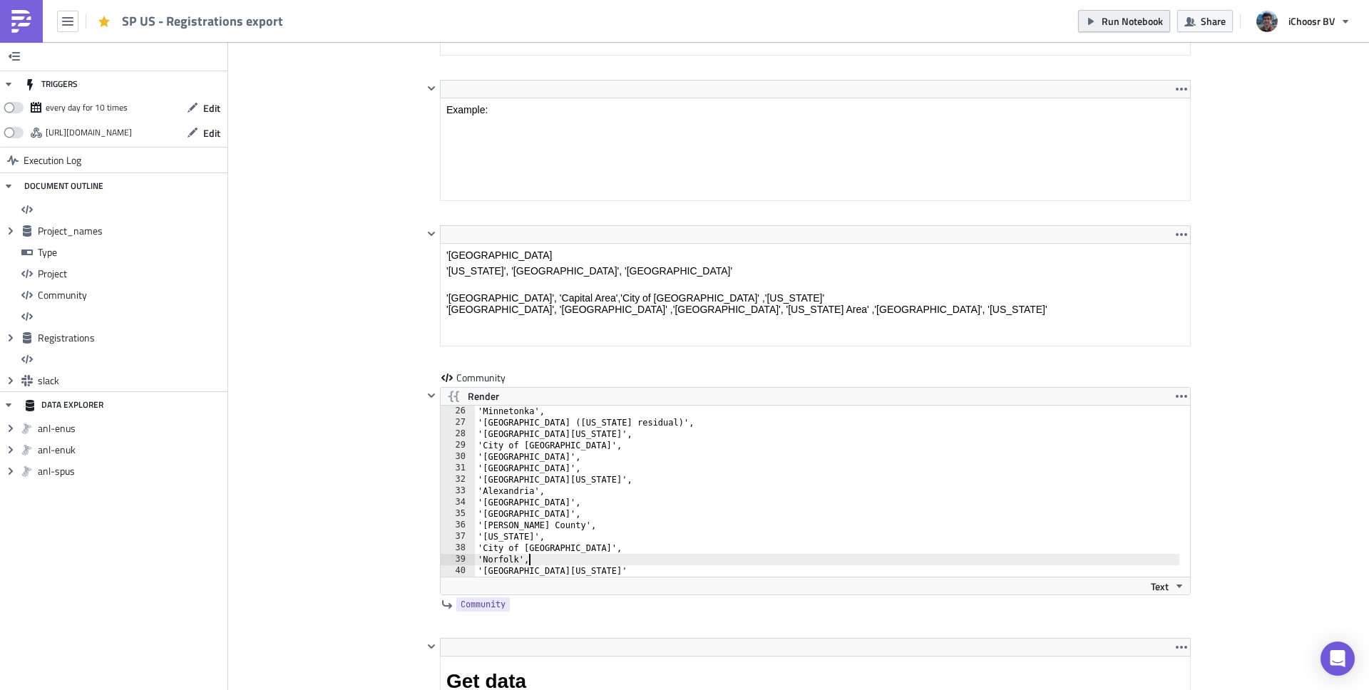
type textarea "'Norfolk',"
click at [1118, 12] on button "Run Notebook" at bounding box center [1124, 21] width 92 height 22
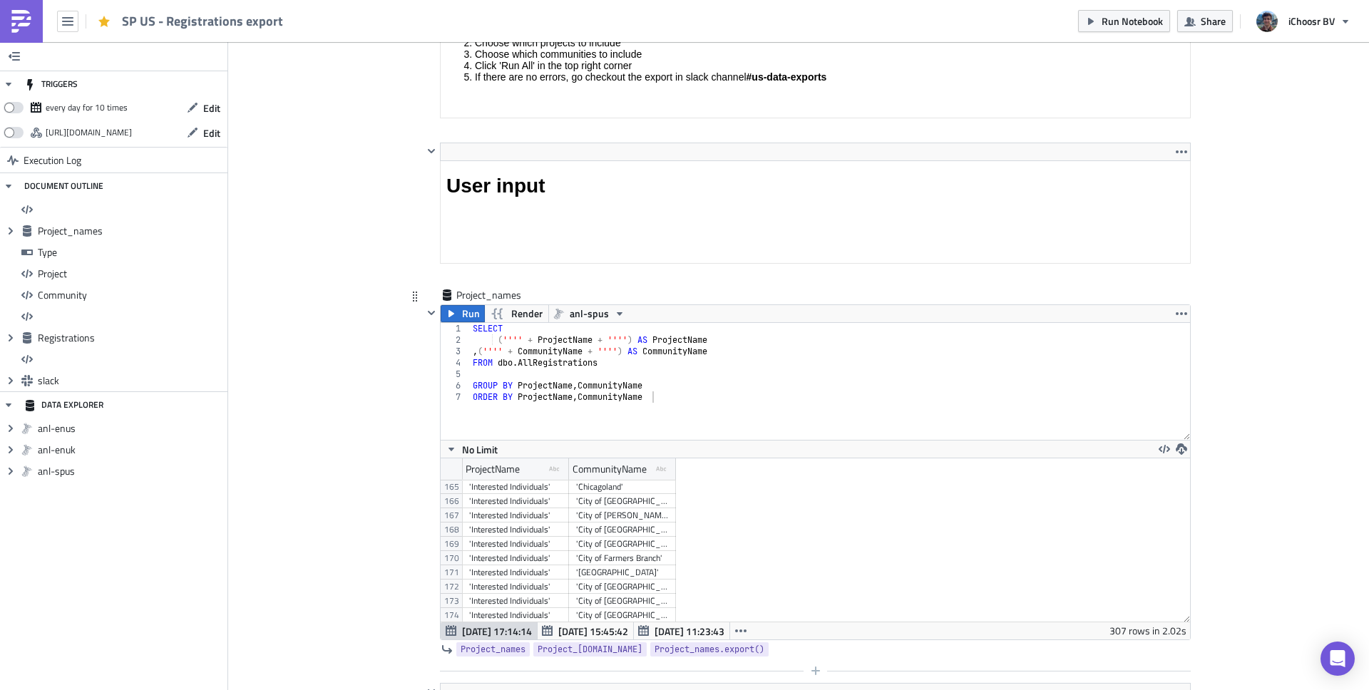
scroll to position [2323, 0]
click at [524, 541] on div "'District of Columbia 6 Fall 2025'" at bounding box center [515, 542] width 93 height 14
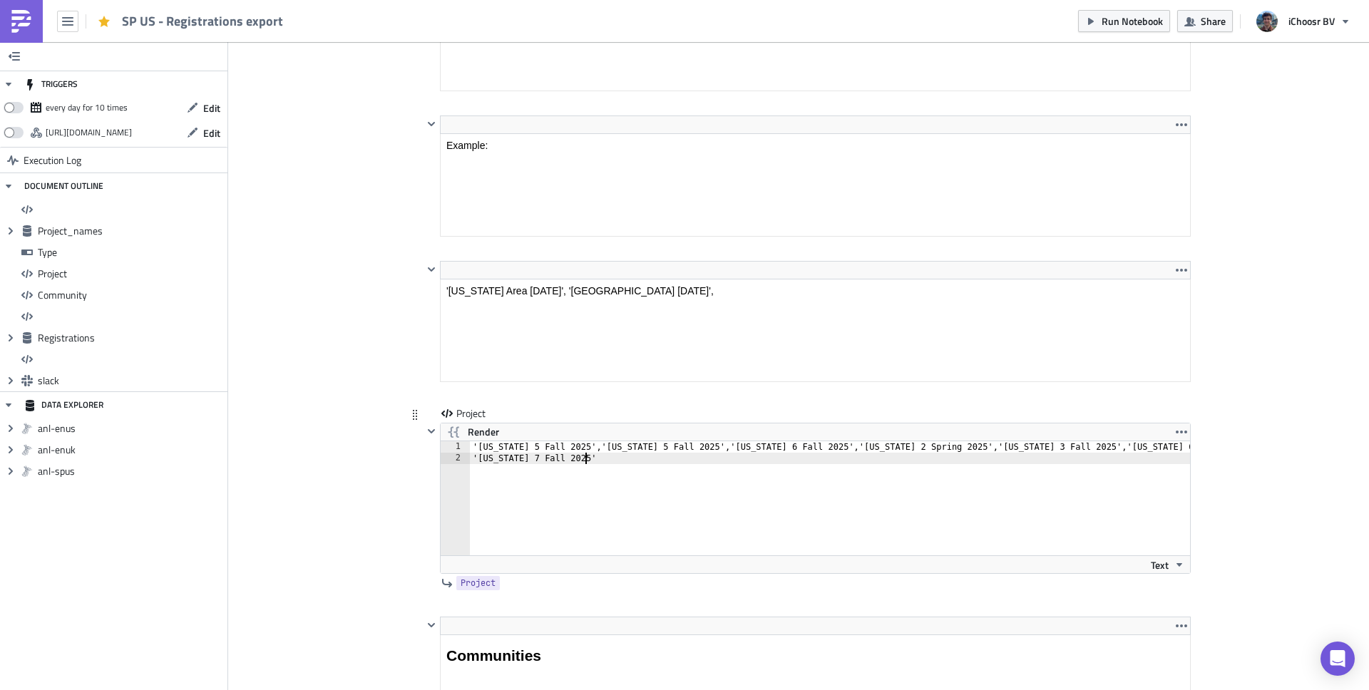
click at [650, 469] on div "'Colorado 5 Fall 2025','Illinois 5 Fall 2025','Maryland 6 Fall 2025','Minnesota…" at bounding box center [838, 509] width 737 height 137
paste textarea "'District of Columbia 6 Fall 2025'"
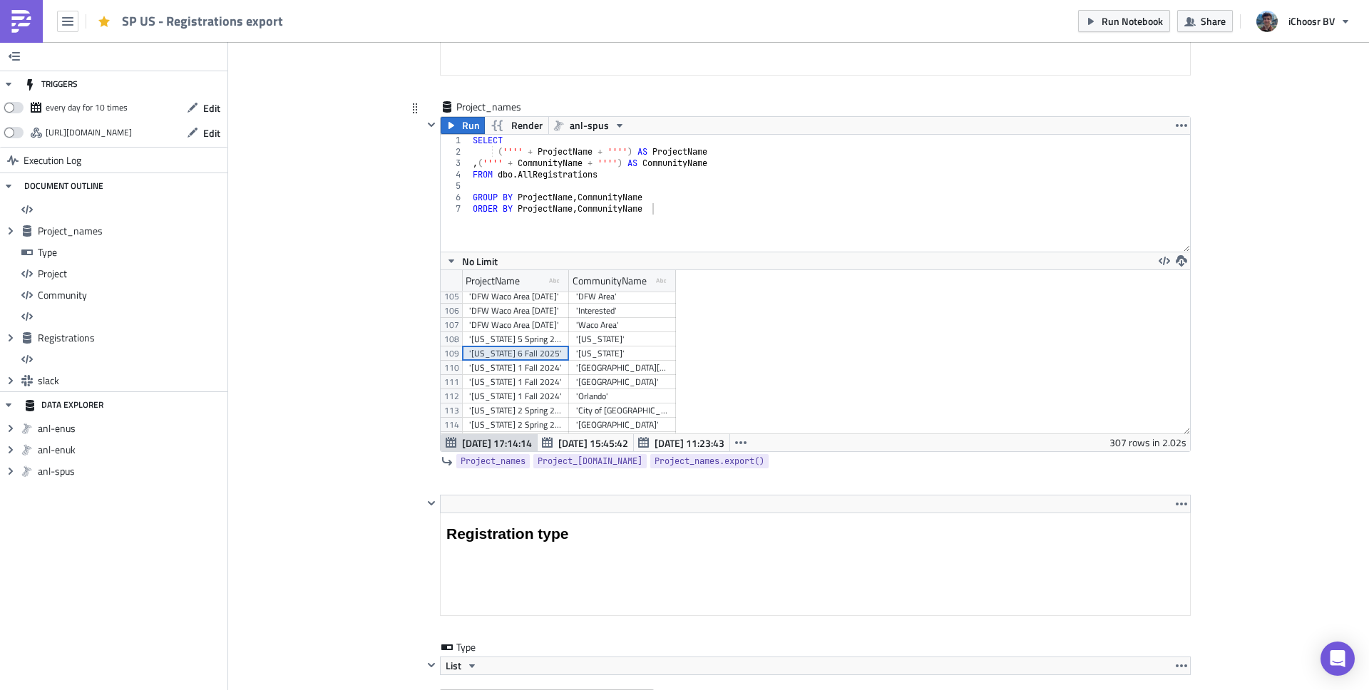
type textarea "'Virginia 7 Fall 2025','District of Columbia 6 Fall 2025'"
click at [626, 349] on div "'District of Columbia'" at bounding box center [622, 354] width 93 height 14
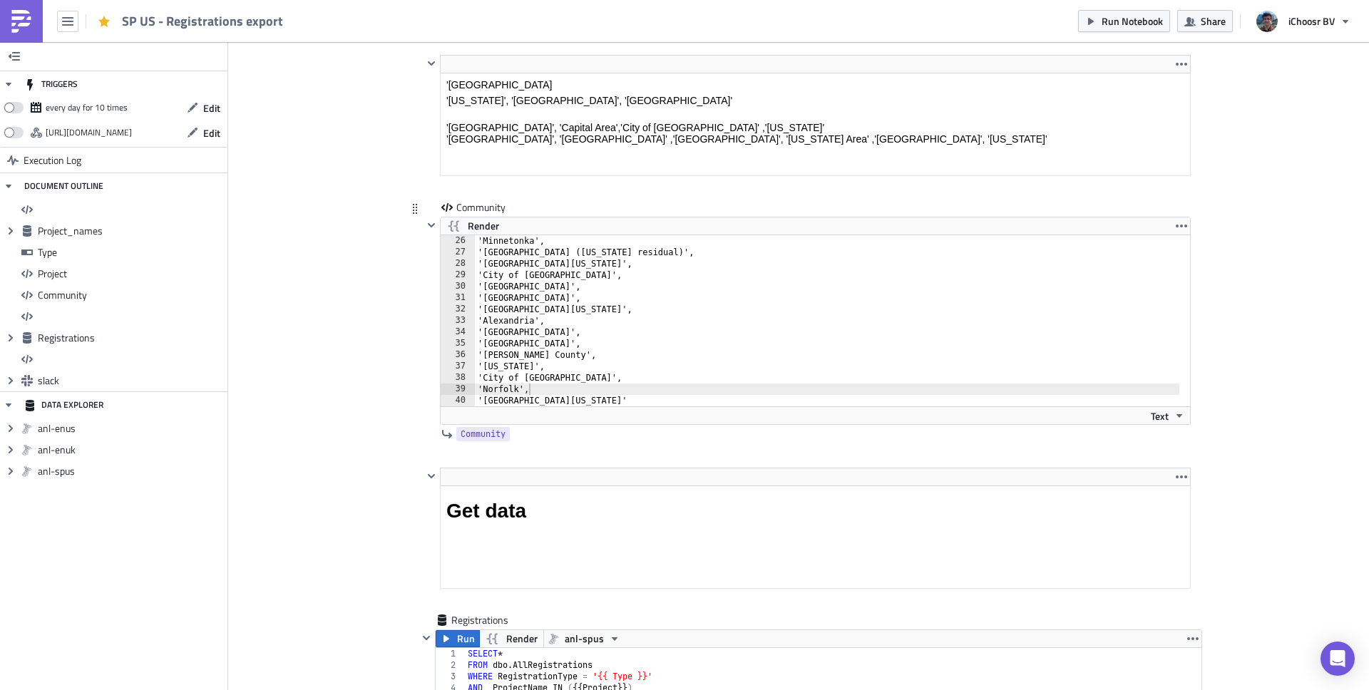
click at [574, 392] on div "'Minnetonka', 'Twin Cities (Minnesota residual)', 'Central Ohio', 'City of Ober…" at bounding box center [827, 332] width 705 height 194
click at [579, 393] on div "'Minnetonka', 'Twin Cities (Minnesota residual)', 'Central Ohio', 'City of Ober…" at bounding box center [827, 332] width 705 height 194
click at [581, 402] on div "'Minnetonka', 'Twin Cities (Minnesota residual)', 'Central Ohio', 'City of Ober…" at bounding box center [827, 332] width 705 height 194
type textarea "'Southeast Virginia',"
paste textarea "'District of Columbia'"
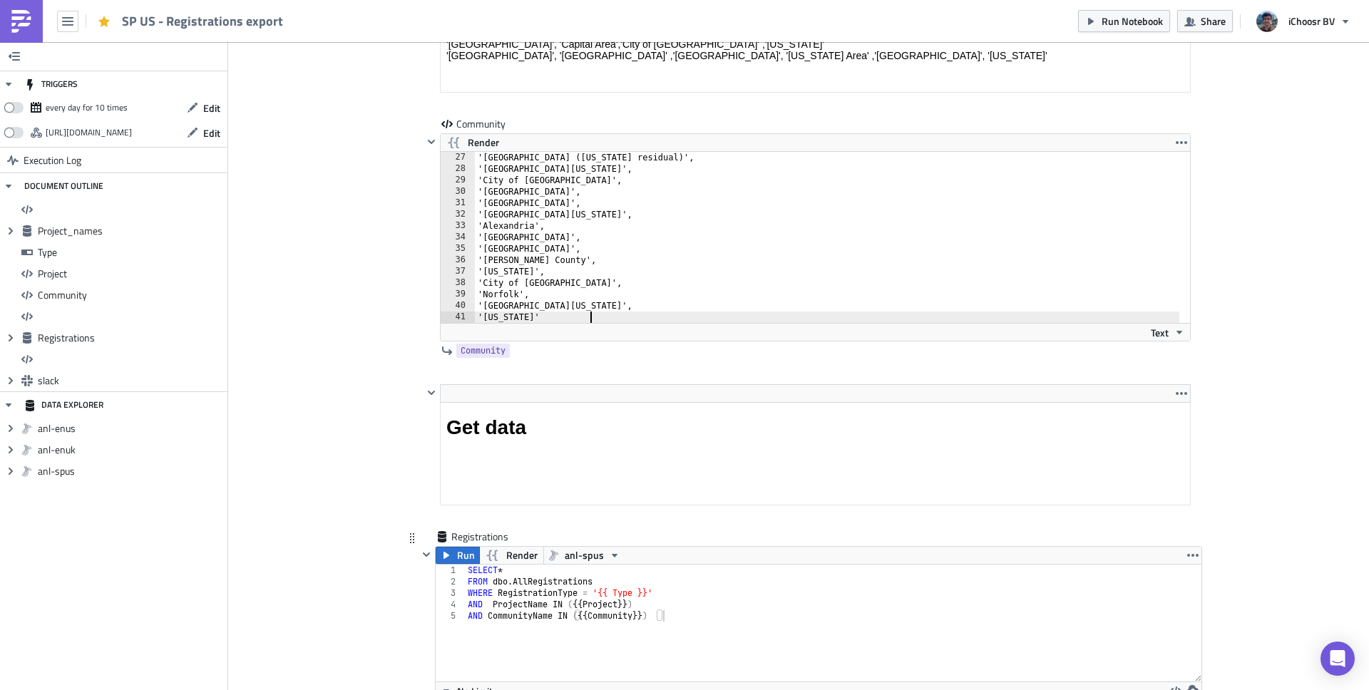
type textarea "'District of Columbia'"
click at [1123, 19] on span "Run Notebook" at bounding box center [1132, 21] width 61 height 15
